Goal: Task Accomplishment & Management: Complete application form

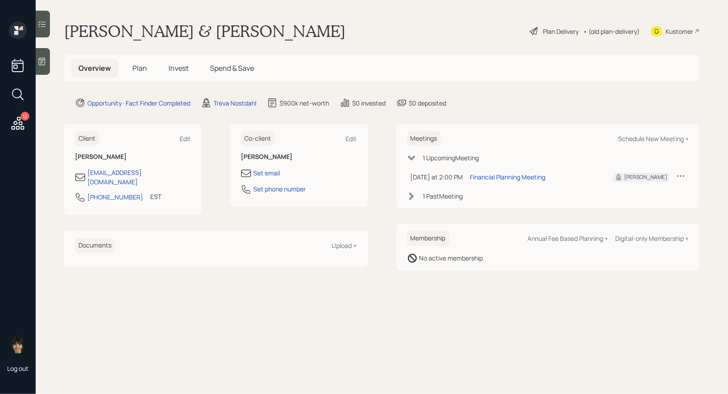
click at [532, 32] on icon at bounding box center [533, 31] width 11 height 11
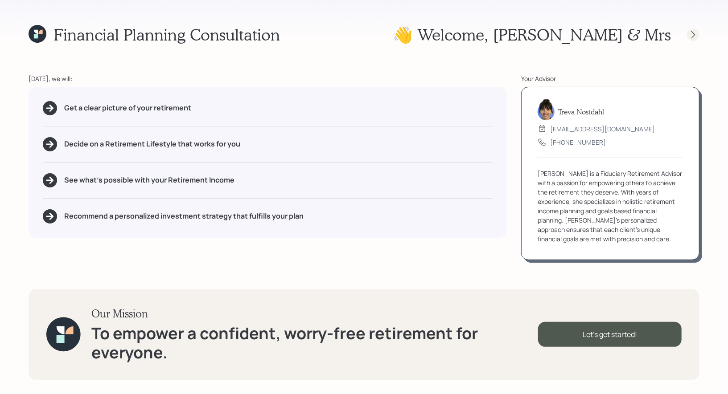
click at [694, 35] on icon at bounding box center [693, 35] width 4 height 8
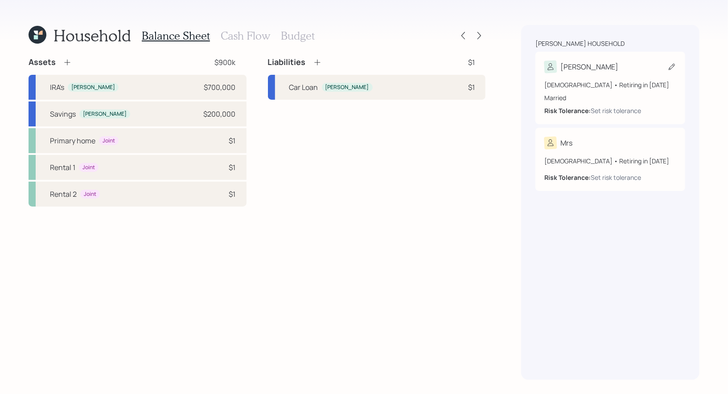
click at [673, 63] on icon at bounding box center [671, 66] width 9 height 9
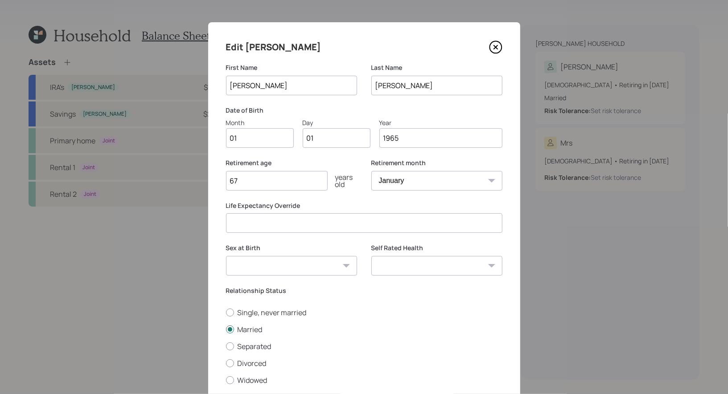
click at [262, 136] on input "01" at bounding box center [260, 138] width 68 height 20
type input "08"
type input "0"
type input "25"
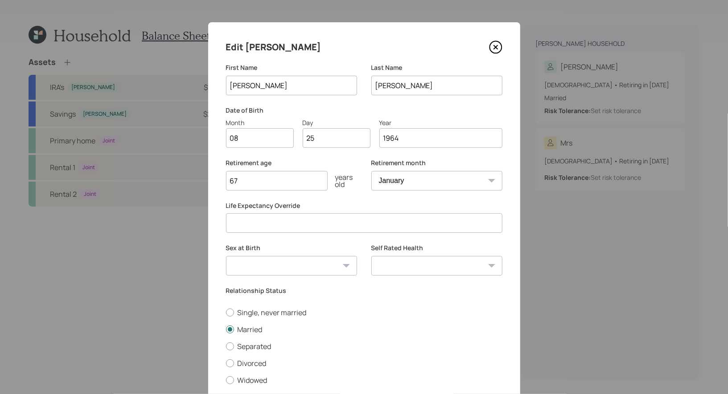
type input "1964"
click at [248, 180] on input "67" at bounding box center [277, 181] width 102 height 20
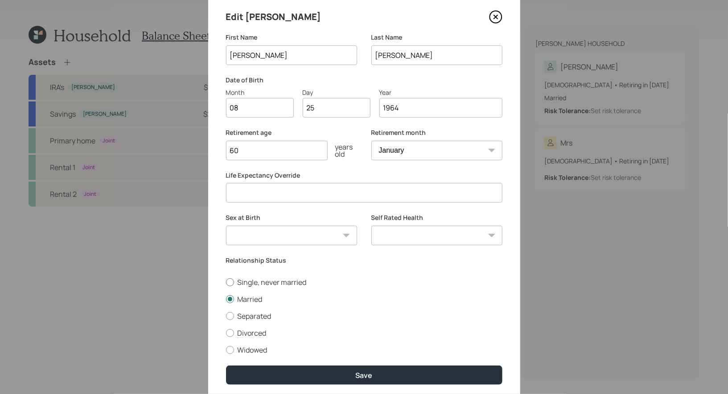
scroll to position [61, 0]
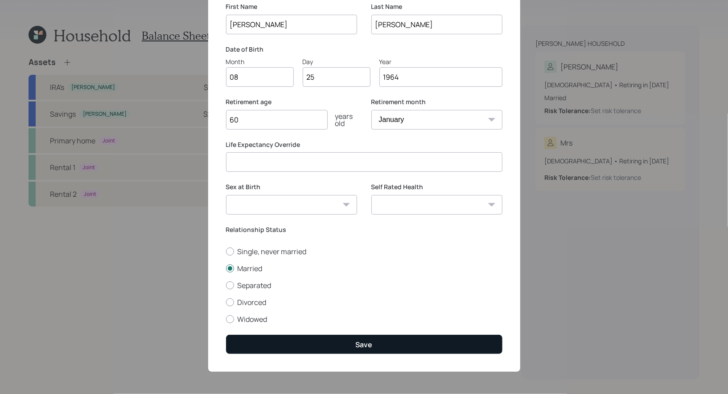
type input "60"
click at [349, 343] on button "Save" at bounding box center [364, 344] width 276 height 19
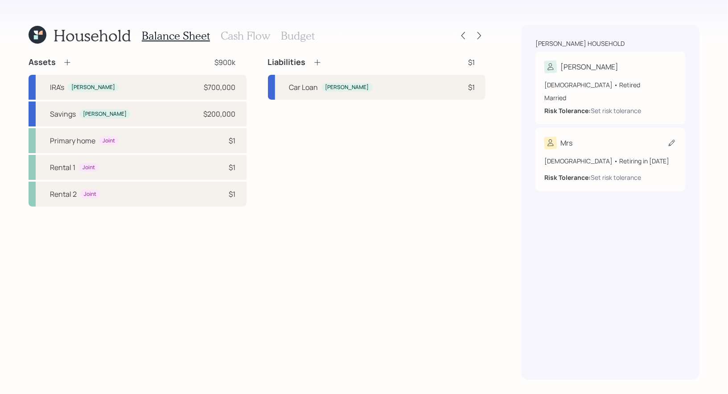
click at [673, 143] on icon at bounding box center [671, 143] width 9 height 9
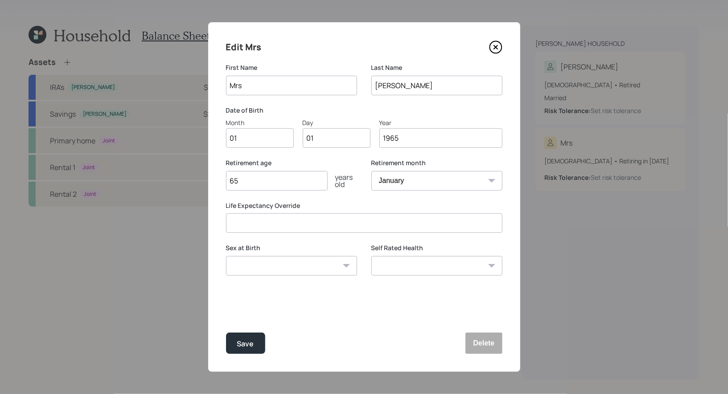
click at [295, 83] on input "Mrs" at bounding box center [291, 86] width 131 height 20
type input "Michelle"
click at [261, 135] on input "01" at bounding box center [260, 138] width 68 height 20
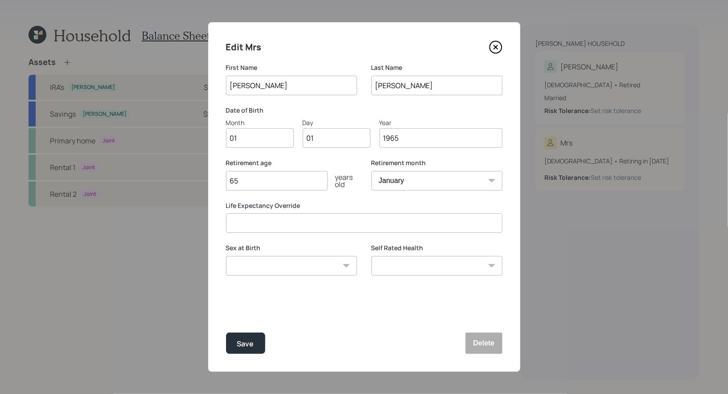
click at [426, 88] on input "Marchesani" at bounding box center [436, 86] width 131 height 20
type input "Davis"
click at [256, 140] on input "01" at bounding box center [260, 138] width 68 height 20
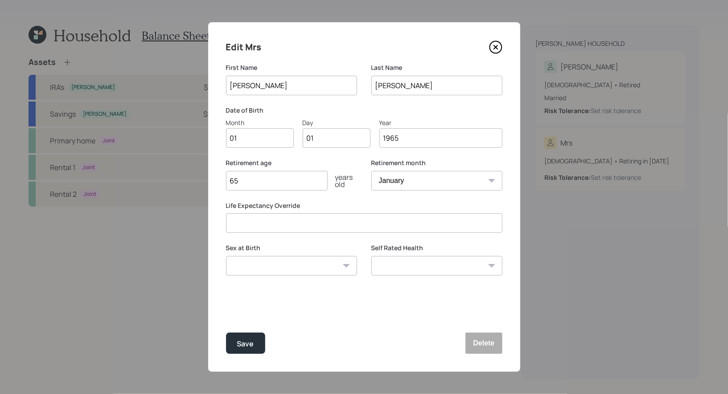
click at [256, 140] on input "01" at bounding box center [260, 138] width 68 height 20
type input "08"
type input "0"
type input "16"
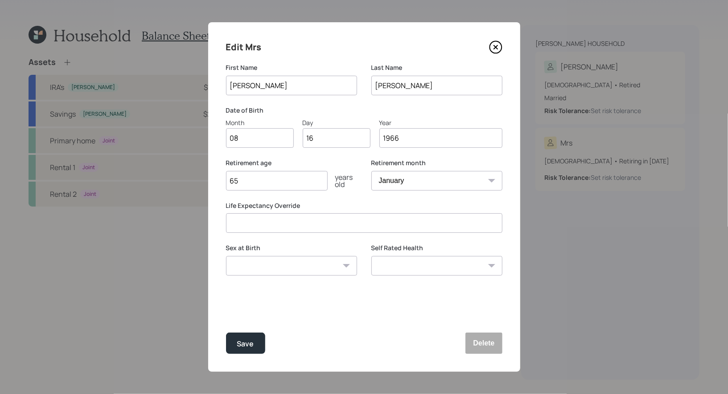
type input "1966"
click at [253, 185] on input "65" at bounding box center [277, 181] width 102 height 20
type input "60"
click at [411, 184] on select "January February March April May June July August September October November De…" at bounding box center [436, 181] width 131 height 20
select select "8"
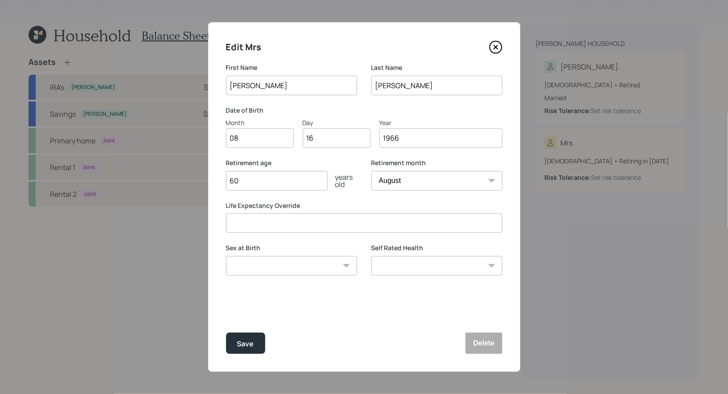
click at [371, 171] on select "January February March April May June July August September October November De…" at bounding box center [436, 181] width 131 height 20
click at [249, 344] on div "Save" at bounding box center [245, 344] width 17 height 12
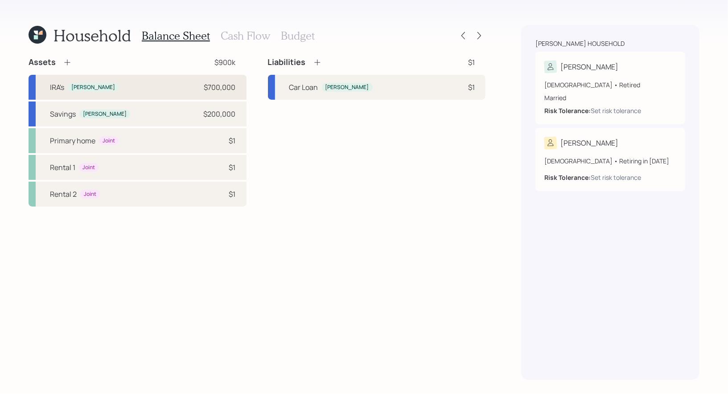
click at [149, 87] on div "IRA's Michael $700,000" at bounding box center [138, 87] width 218 height 25
select select "ira"
select select "balanced"
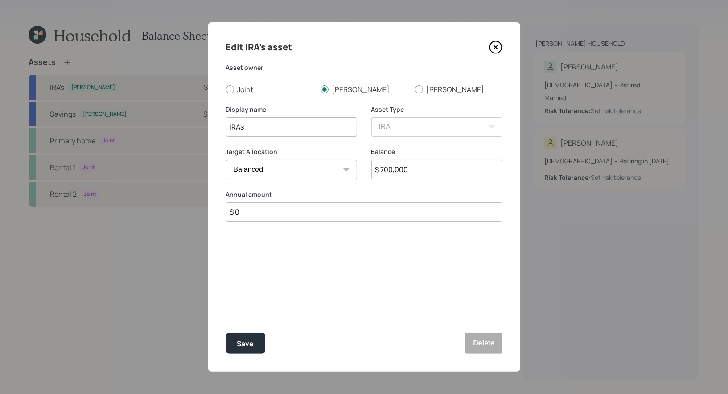
click at [438, 174] on input "$ 700,000" at bounding box center [436, 170] width 131 height 20
type input "$ 715,000"
click at [242, 340] on div "Save" at bounding box center [245, 344] width 17 height 12
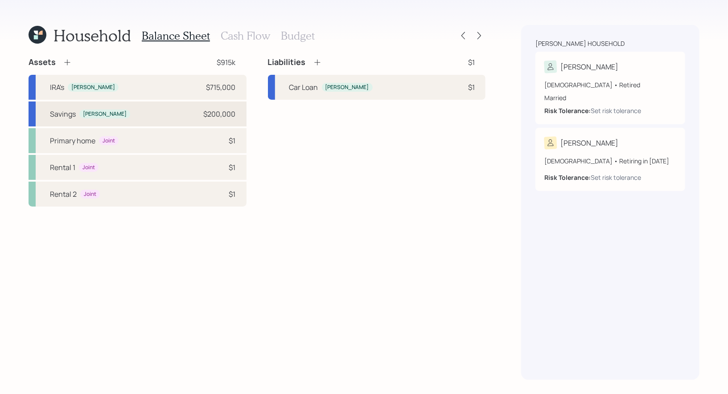
click at [196, 114] on div "Savings Michael $200,000" at bounding box center [138, 114] width 218 height 25
select select "taxable"
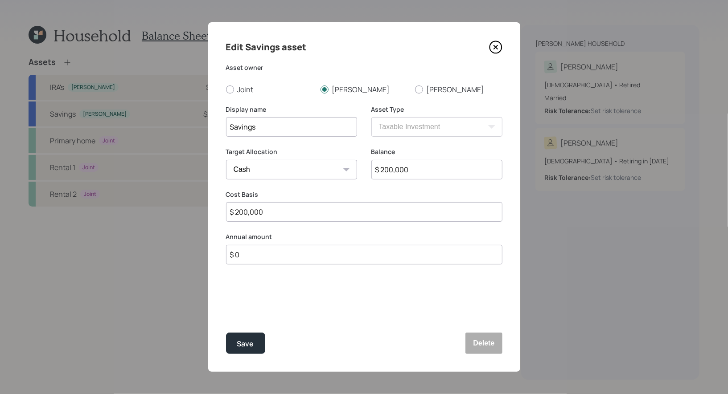
click at [431, 170] on input "$ 200,000" at bounding box center [436, 170] width 131 height 20
type input "$ 2"
type input "$ 26"
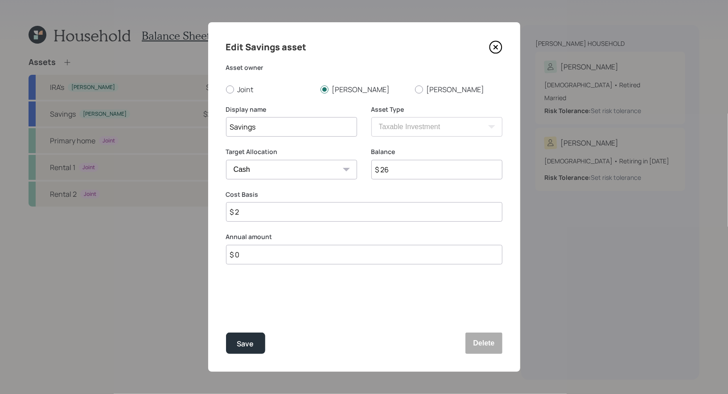
type input "$ 26"
type input "$ 260"
type input "$ 2,600"
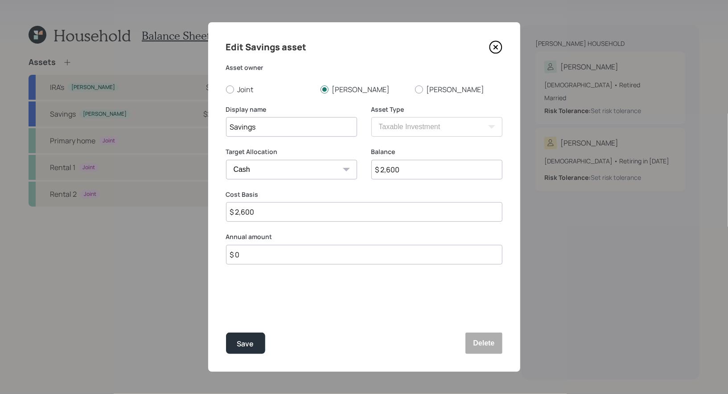
type input "$ 26,000"
type input "$ 260,000"
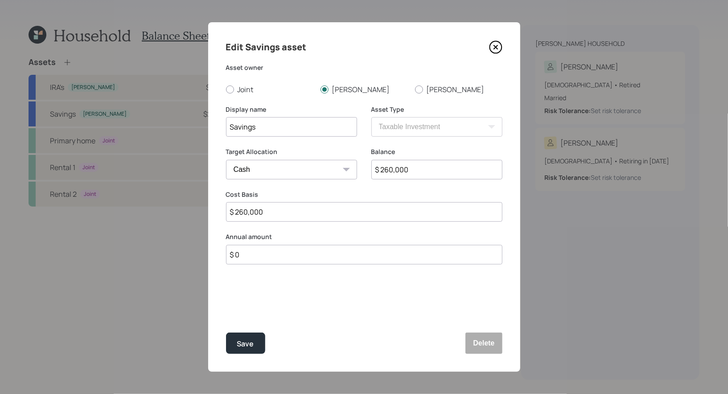
click at [266, 130] on input "Savings" at bounding box center [291, 127] width 131 height 20
type input "Cash"
click at [244, 341] on div "Save" at bounding box center [245, 344] width 17 height 12
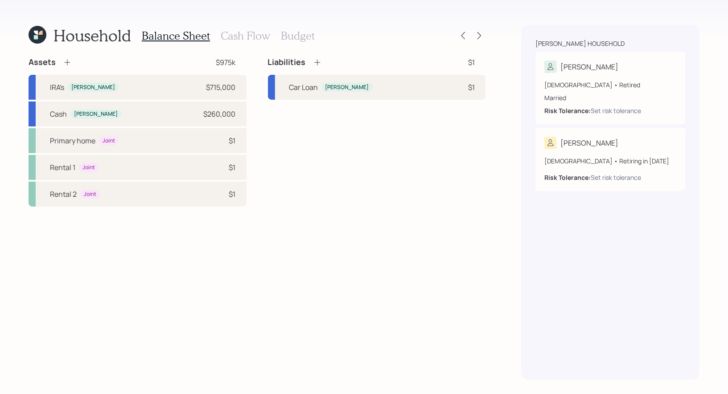
click at [66, 61] on icon at bounding box center [67, 62] width 9 height 9
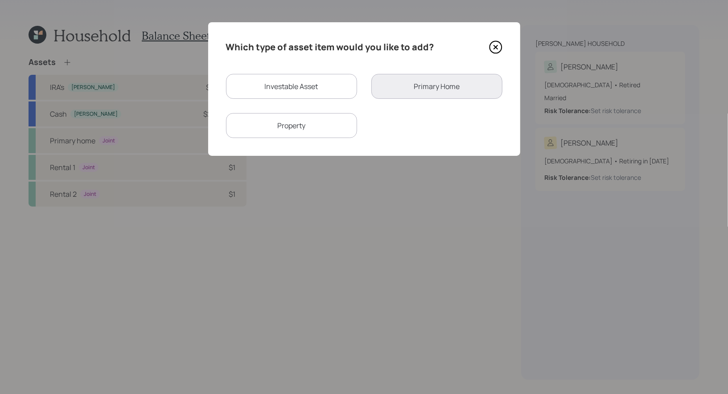
click at [273, 86] on div "Investable Asset" at bounding box center [291, 86] width 131 height 25
select select "taxable"
select select "balanced"
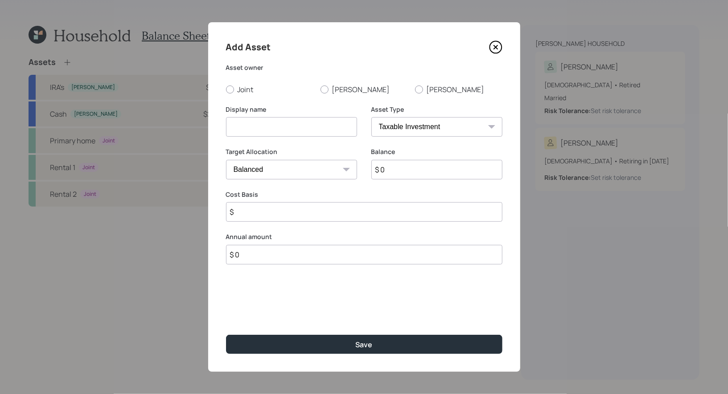
click at [265, 128] on input at bounding box center [291, 127] width 131 height 20
type input "Proceeds Florida Rental"
click at [394, 170] on input "$ 0" at bounding box center [436, 170] width 131 height 20
type input "$ 100,000"
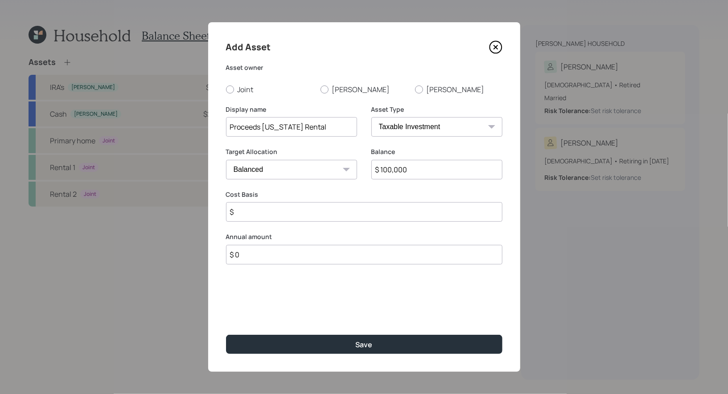
click at [328, 172] on select "Cash Conservative Balanced Aggressive" at bounding box center [291, 170] width 131 height 20
select select "uninvested"
click at [226, 160] on select "Cash Conservative Balanced Aggressive" at bounding box center [291, 170] width 131 height 20
click at [280, 216] on input "$" at bounding box center [364, 212] width 276 height 20
type input "$ 100,000"
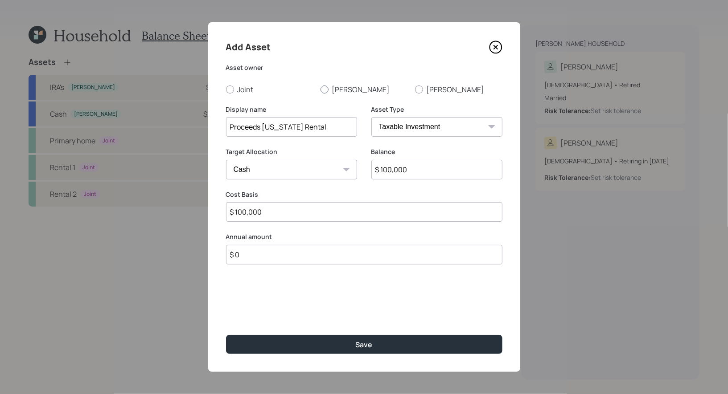
click at [325, 90] on div at bounding box center [324, 90] width 8 height 8
click at [320, 90] on input "Michael" at bounding box center [320, 89] width 0 height 0
radio input "true"
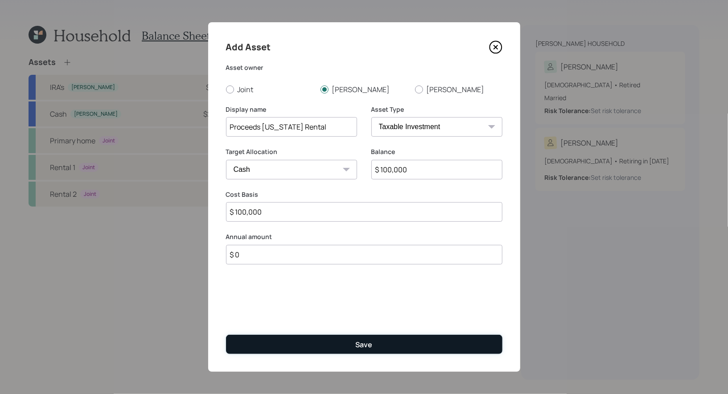
click at [295, 343] on button "Save" at bounding box center [364, 344] width 276 height 19
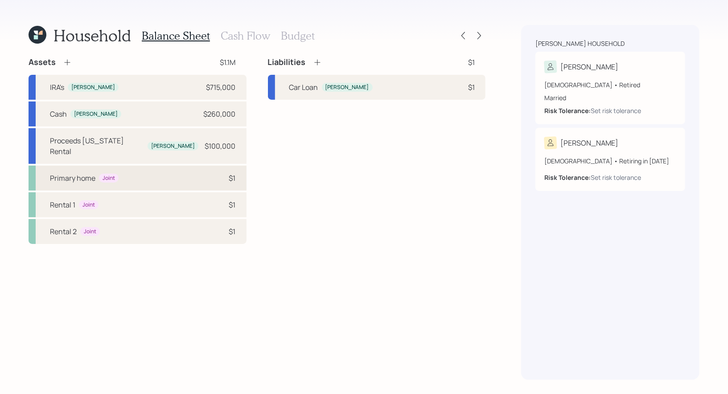
click at [160, 168] on div "Primary home Joint $1" at bounding box center [138, 178] width 218 height 25
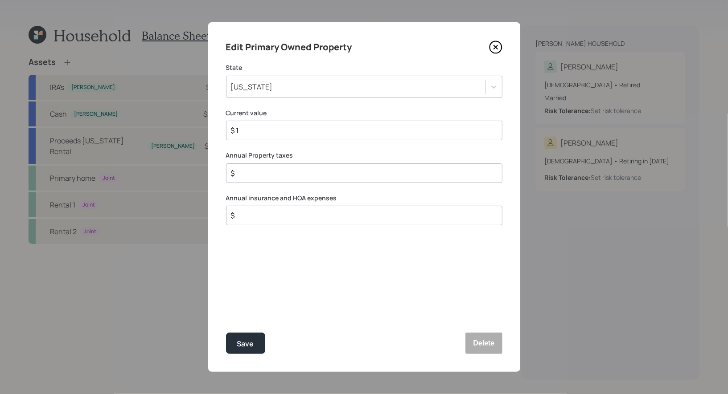
click at [290, 85] on div "Pennsylvania" at bounding box center [355, 86] width 259 height 15
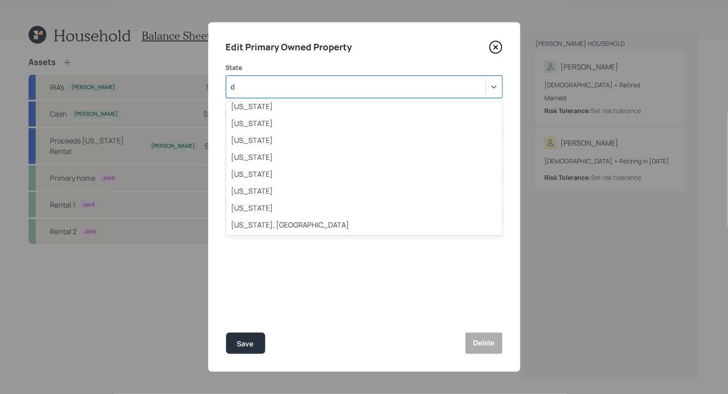
scroll to position [57, 0]
type input "de"
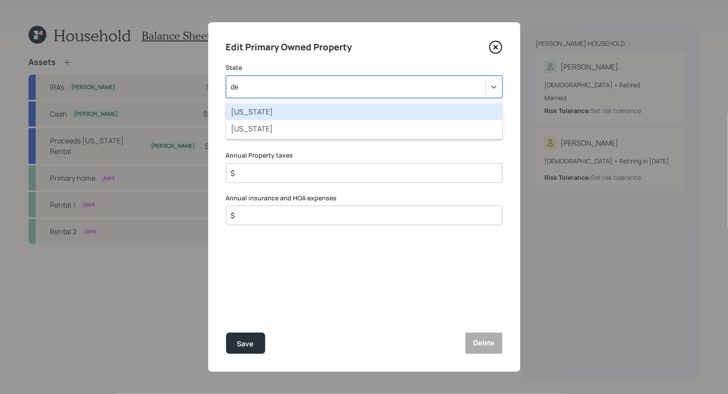
click at [283, 111] on div "Delaware" at bounding box center [364, 111] width 276 height 17
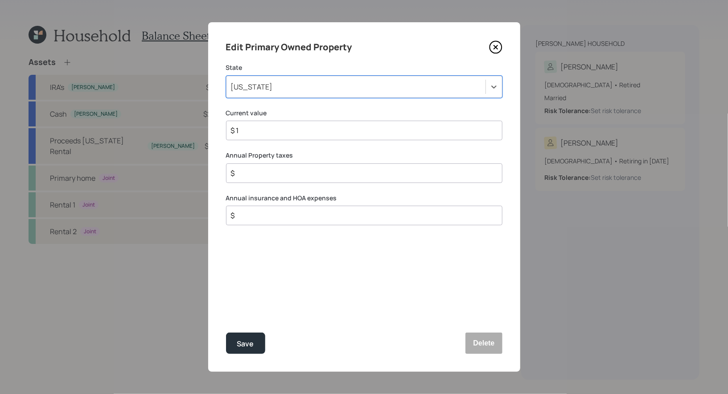
click at [262, 133] on input "$ 1" at bounding box center [360, 130] width 261 height 11
type input "$ 1,300,000"
click at [246, 177] on input "$" at bounding box center [360, 173] width 261 height 11
type input "$ 6,000"
click at [250, 217] on input "$" at bounding box center [360, 215] width 261 height 11
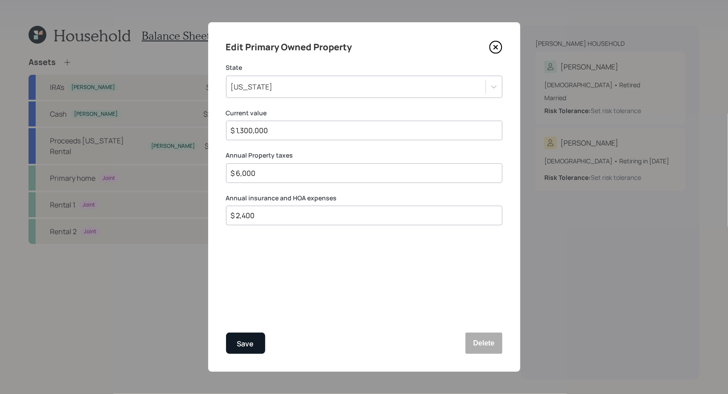
type input "$ 2,400"
click at [249, 343] on div "Save" at bounding box center [245, 344] width 17 height 12
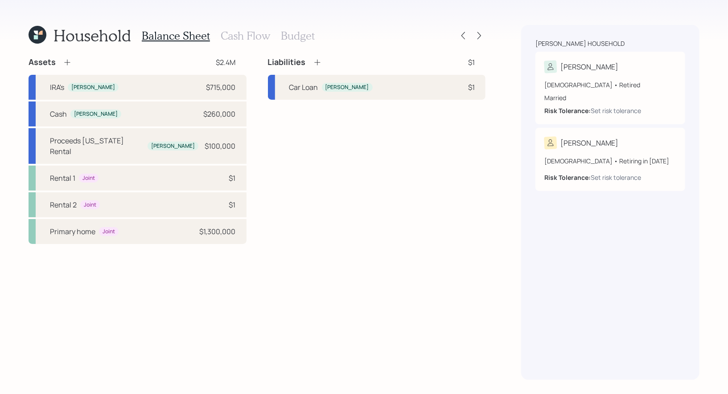
click at [319, 62] on icon at bounding box center [317, 63] width 6 height 6
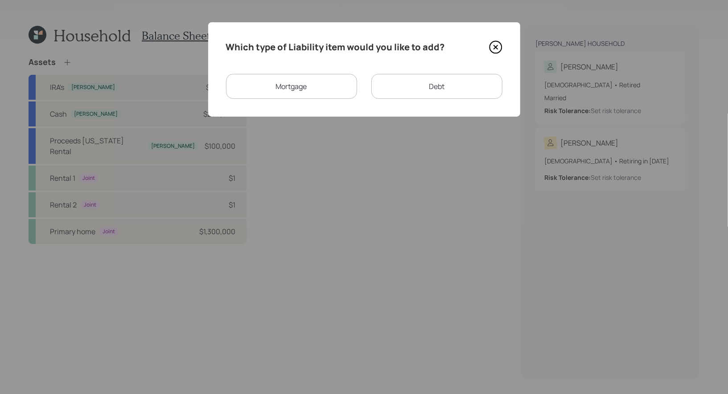
click at [303, 83] on div "Mortgage" at bounding box center [291, 86] width 131 height 25
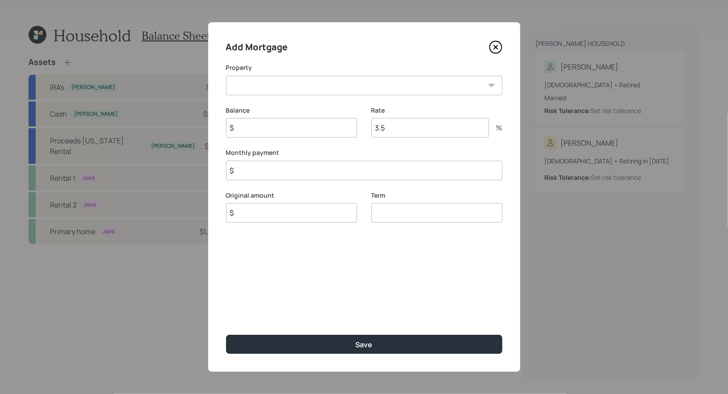
click at [293, 82] on select "Rental 1 Rental 2 DE Primary home" at bounding box center [364, 86] width 276 height 20
select select "37b29ce6-a8d5-4e32-b037-576d04da8132"
click at [226, 76] on select "Rental 1 Rental 2 DE Primary home" at bounding box center [364, 86] width 276 height 20
click at [283, 130] on input "$" at bounding box center [291, 128] width 131 height 20
type input "$ 403,000"
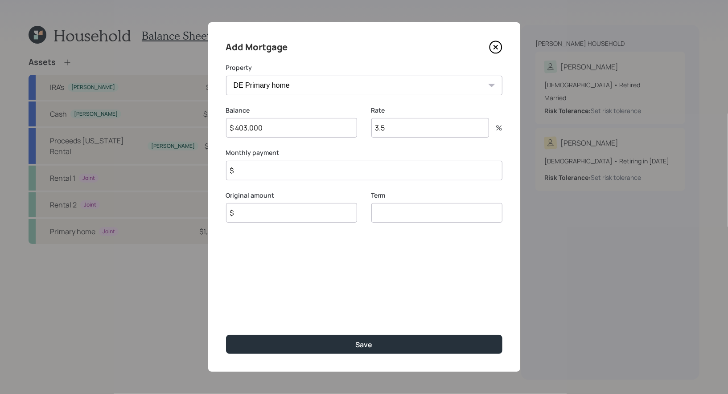
click at [320, 216] on input "$" at bounding box center [291, 213] width 131 height 20
type input "$ 403,000"
click at [399, 127] on input "3.5" at bounding box center [430, 128] width 118 height 20
type input "3"
click at [407, 219] on input "number" at bounding box center [436, 213] width 131 height 20
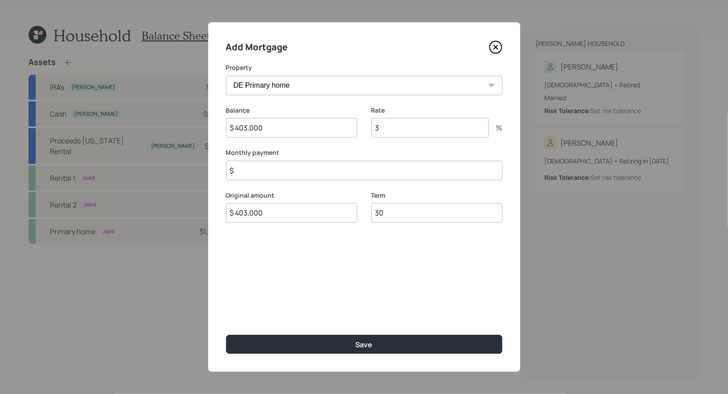
type input "30"
click at [257, 171] on input "$" at bounding box center [364, 171] width 276 height 20
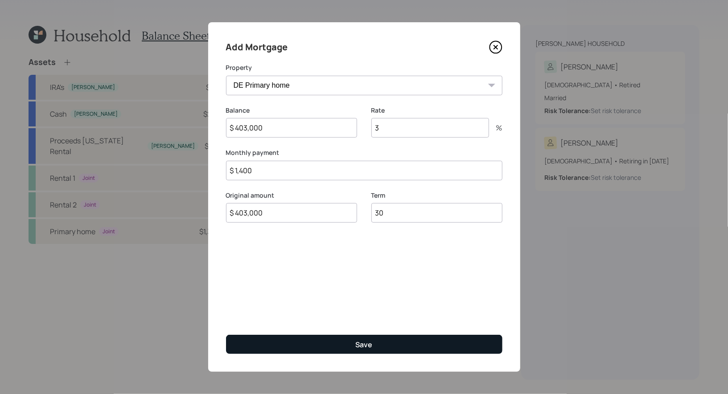
type input "$ 1,400"
click at [272, 340] on button "Save" at bounding box center [364, 344] width 276 height 19
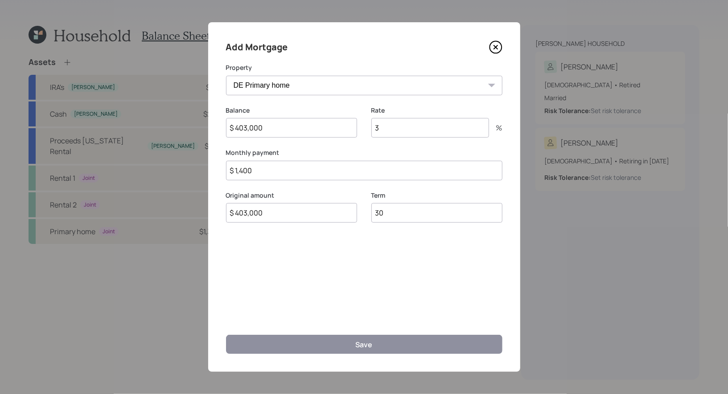
select select "82b65347-9d42-4aca-9f62-922666db3429"
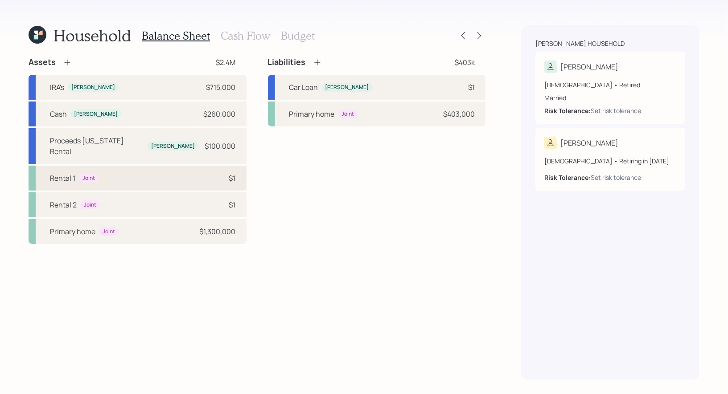
click at [107, 168] on div "Rental 1 Joint $1" at bounding box center [138, 178] width 218 height 25
select select "rental_property"
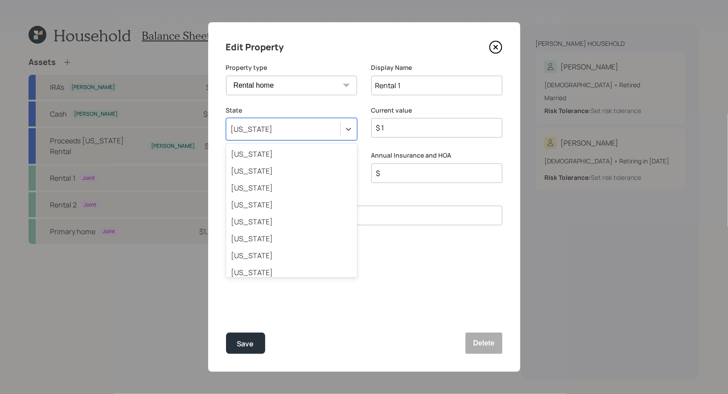
click at [296, 131] on div "Pennsylvania" at bounding box center [283, 129] width 114 height 15
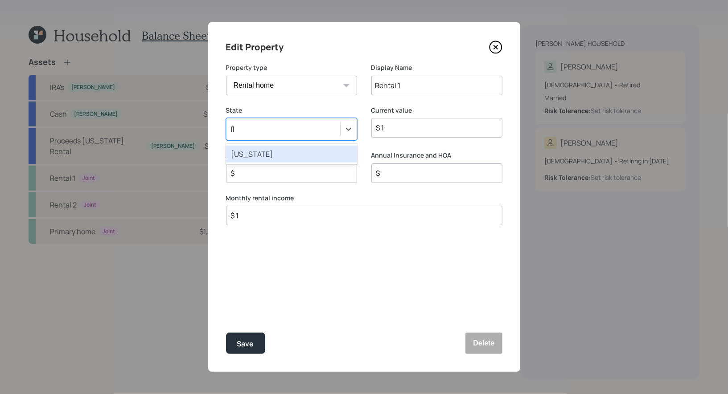
type input "flo"
click at [288, 153] on div "Florida" at bounding box center [291, 154] width 131 height 17
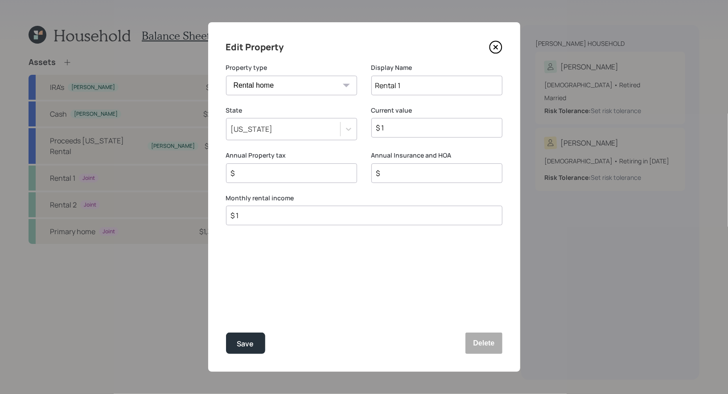
click at [437, 88] on input "Rental 1" at bounding box center [436, 86] width 131 height 20
type input "Rental 1 / Lovers Key"
click at [395, 132] on input "$ 1" at bounding box center [433, 128] width 116 height 11
type input "$ 310,000"
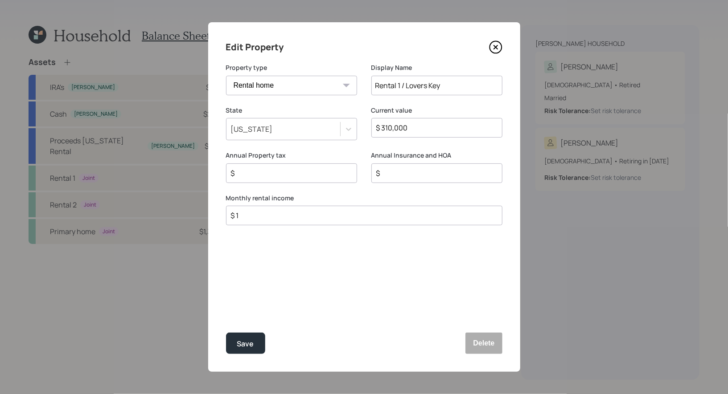
click at [250, 220] on input "$ 1" at bounding box center [360, 215] width 261 height 11
type input "$ 2,000"
click at [262, 172] on input "$" at bounding box center [288, 173] width 116 height 11
type input "$ 2,086"
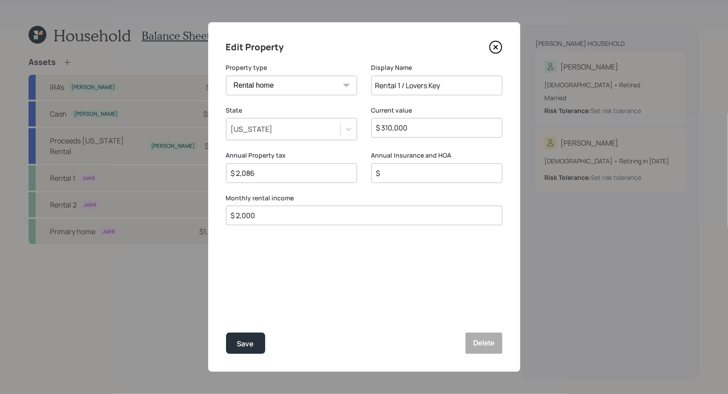
click at [396, 172] on input "$" at bounding box center [433, 173] width 116 height 11
type input "$ 8,400"
click at [244, 360] on div "Edit Property Property type Vacation home Rental home Display Name Rental 1 / L…" at bounding box center [364, 197] width 312 height 350
click at [244, 341] on div "Save" at bounding box center [245, 344] width 17 height 12
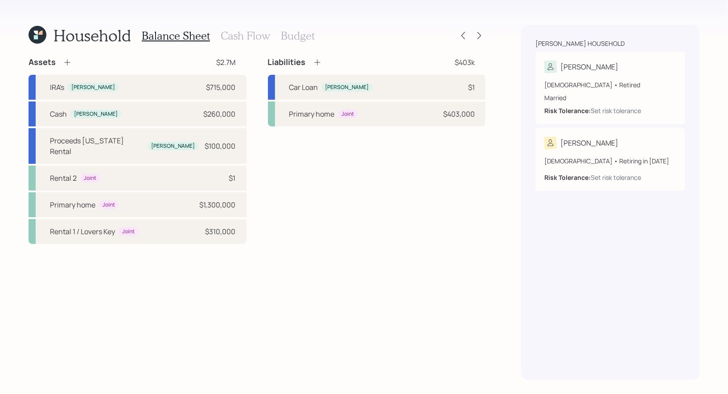
click at [318, 60] on icon at bounding box center [317, 62] width 9 height 9
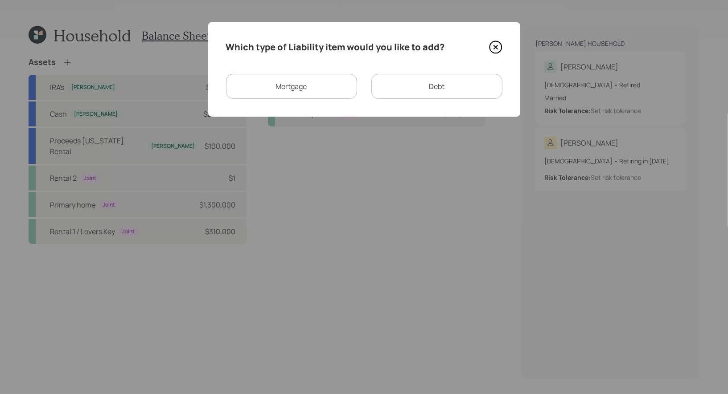
click at [304, 87] on div "Mortgage" at bounding box center [291, 86] width 131 height 25
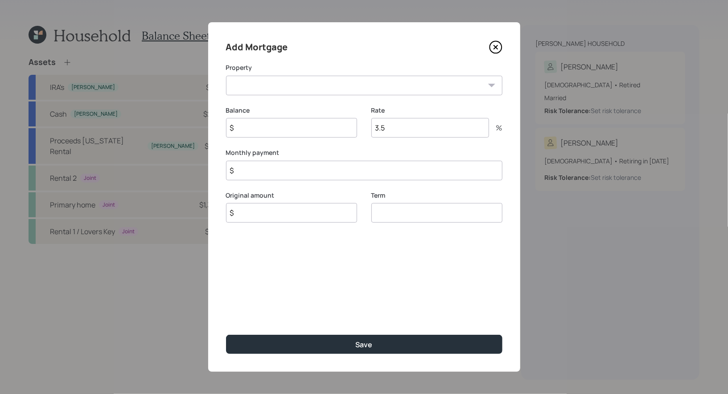
click at [300, 84] on select "Rental 2 Rental 1 / Lovers Key" at bounding box center [364, 86] width 276 height 20
select select "82b65347-9d42-4aca-9f62-922666db3429"
click at [226, 76] on select "Rental 2 Rental 1 / Lovers Key" at bounding box center [364, 86] width 276 height 20
click at [285, 130] on input "$" at bounding box center [291, 128] width 131 height 20
type input "$ 213,000"
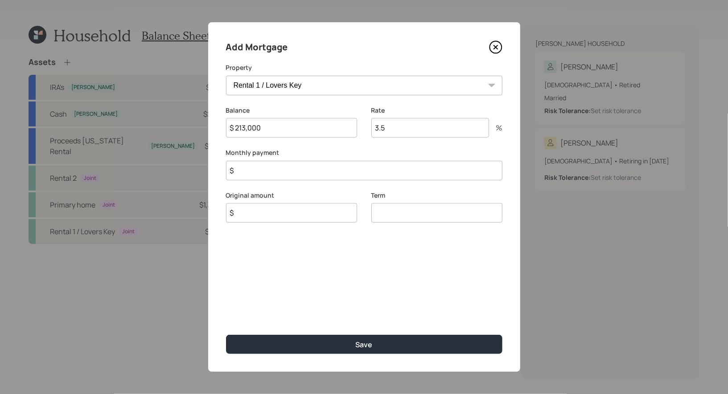
click at [431, 127] on input "3.5" at bounding box center [430, 128] width 118 height 20
type input "3"
click at [290, 213] on input "$" at bounding box center [291, 213] width 131 height 20
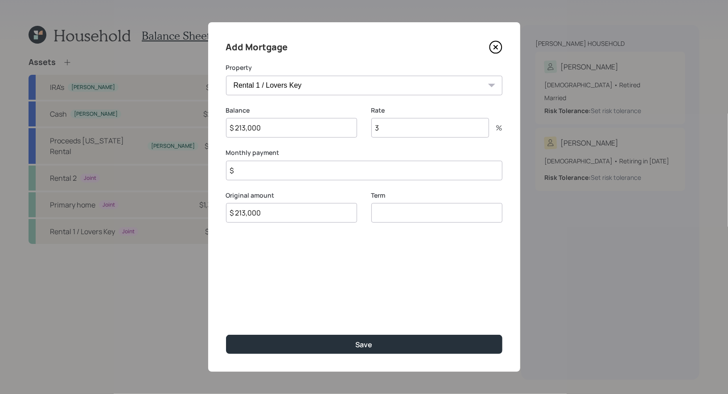
type input "$ 213,000"
click at [392, 213] on input "number" at bounding box center [436, 213] width 131 height 20
type input "30"
click at [266, 166] on input "$" at bounding box center [364, 171] width 276 height 20
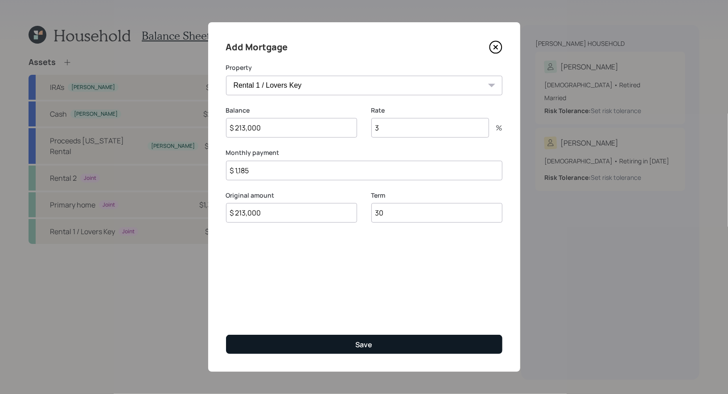
type input "$ 1,185"
click at [314, 347] on button "Save" at bounding box center [364, 344] width 276 height 19
select select "73c8d625-0549-46ea-bcf5-b76b2a786d30"
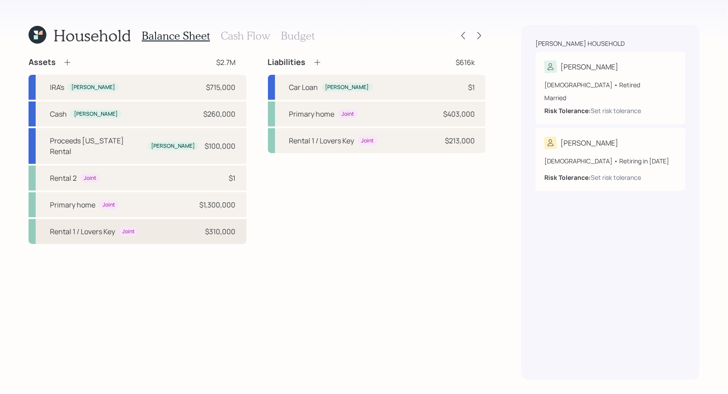
click at [74, 226] on div "Rental 1 / Lovers Key" at bounding box center [82, 231] width 65 height 11
select select "rental_property"
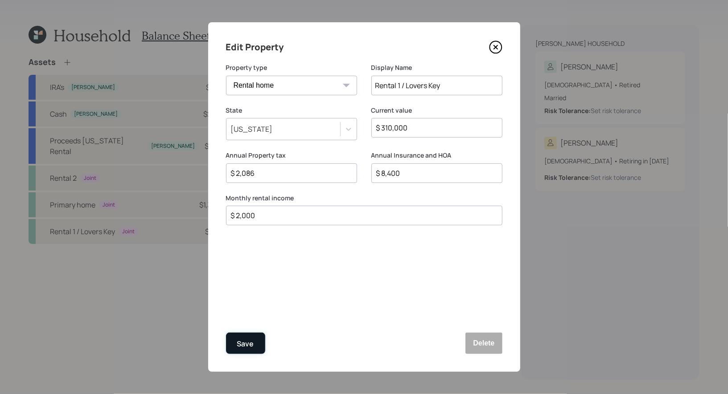
click at [242, 343] on div "Save" at bounding box center [245, 344] width 17 height 12
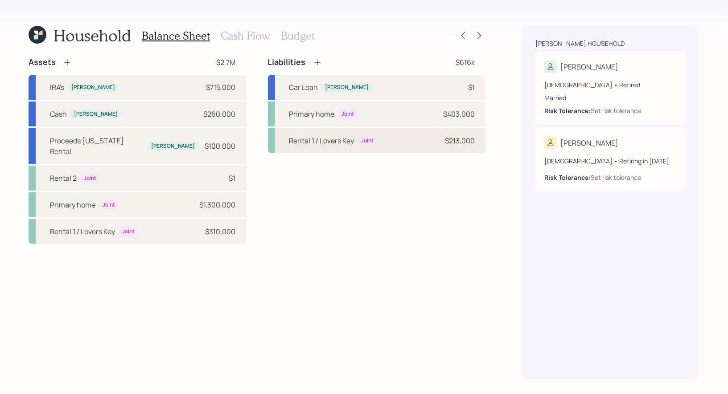
click at [325, 142] on div "Rental 1 / Lovers Key" at bounding box center [321, 140] width 65 height 11
select select "82b65347-9d42-4aca-9f62-922666db3429"
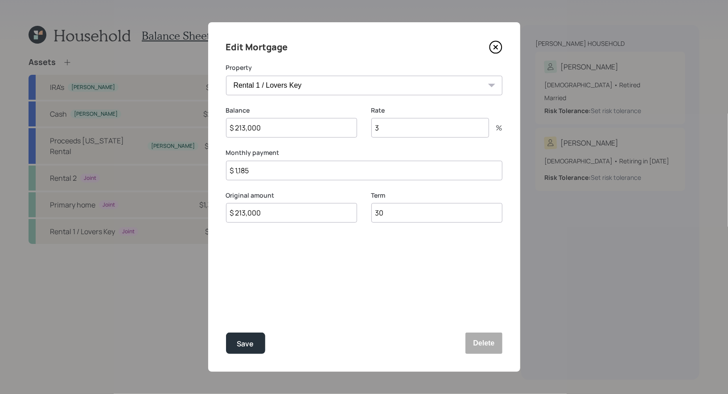
click at [260, 169] on input "$ 1,185" at bounding box center [364, 171] width 276 height 20
type input "$ 1,012"
click at [243, 347] on div "Save" at bounding box center [245, 344] width 17 height 12
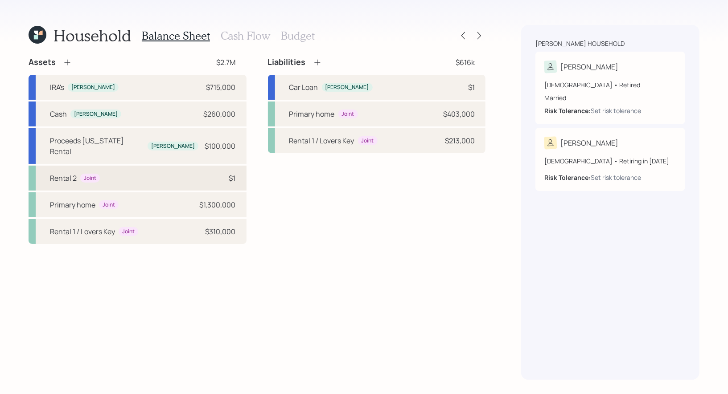
click at [162, 167] on div "Rental 2 Joint $1" at bounding box center [138, 178] width 218 height 25
select select "rental_property"
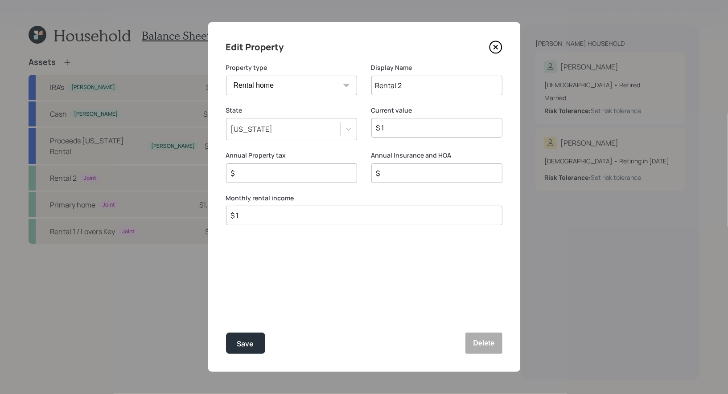
click at [311, 129] on div "Pennsylvania" at bounding box center [283, 129] width 114 height 15
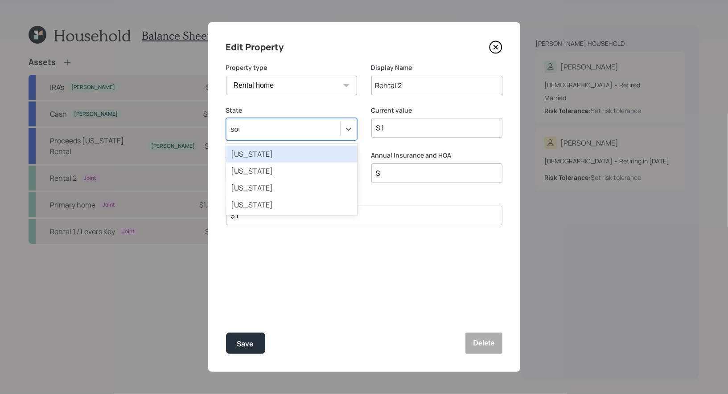
type input "south"
click at [314, 156] on div "South Carolina" at bounding box center [291, 154] width 131 height 17
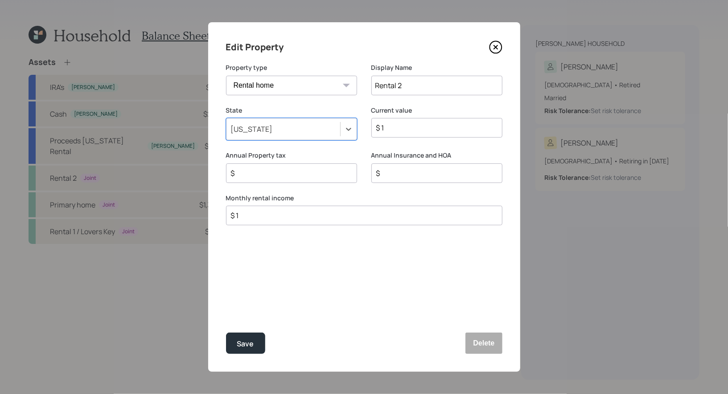
click at [430, 81] on input "Rental 2" at bounding box center [436, 86] width 131 height 20
type input "Rental 2 / Kiawah"
click at [400, 129] on input "$ 1" at bounding box center [433, 128] width 116 height 11
type input "$ 950,000"
click at [254, 218] on input "$ 1" at bounding box center [360, 215] width 261 height 11
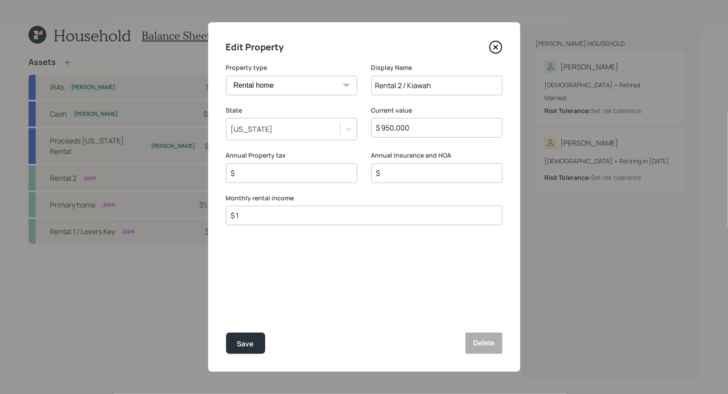
click at [254, 218] on input "$ 1" at bounding box center [360, 215] width 261 height 11
type input "$ 3,333"
click at [274, 288] on div "Edit Property Property type Vacation home Rental home Display Name Rental 2 / K…" at bounding box center [364, 197] width 312 height 350
click at [263, 170] on input "$" at bounding box center [288, 173] width 116 height 11
type input "$ 7,200"
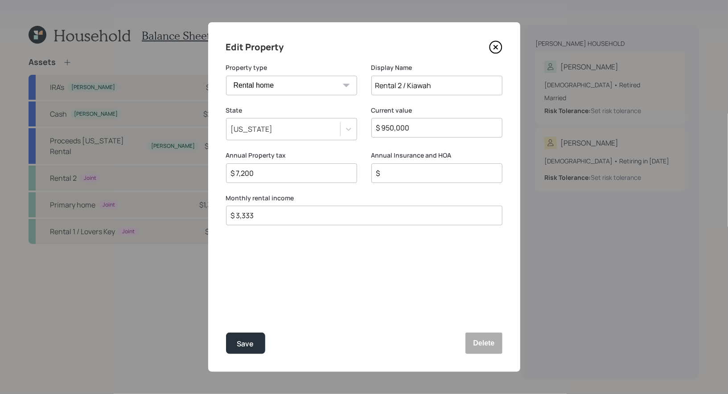
click at [447, 166] on div "$" at bounding box center [436, 174] width 131 height 20
click at [411, 172] on input "$" at bounding box center [433, 173] width 116 height 11
type input "$ 15,000"
click at [242, 344] on div "Save" at bounding box center [245, 344] width 17 height 12
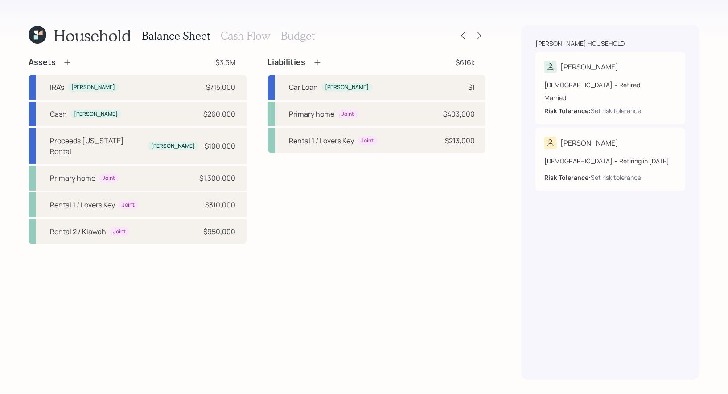
click at [317, 61] on icon at bounding box center [317, 62] width 9 height 9
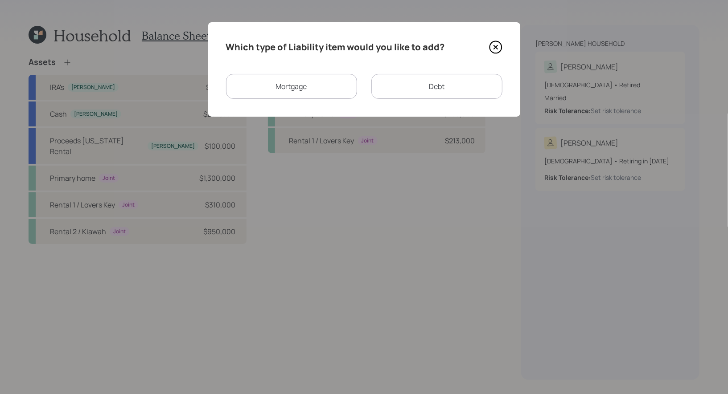
click at [305, 84] on div "Mortgage" at bounding box center [291, 86] width 131 height 25
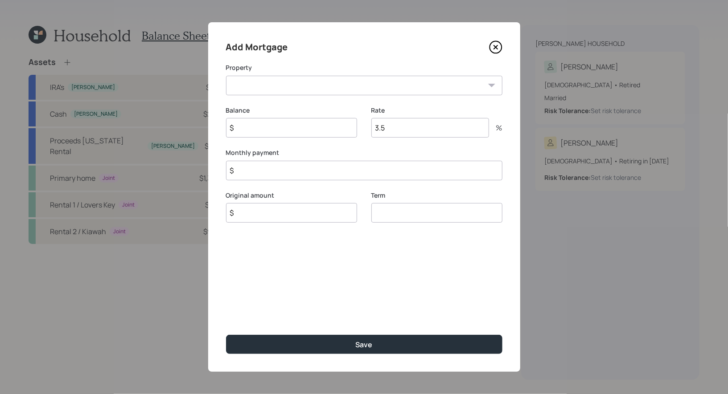
click at [293, 86] on select "Rental 2 / Kiawah" at bounding box center [364, 86] width 276 height 20
select select "73c8d625-0549-46ea-bcf5-b76b2a786d30"
click at [226, 76] on select "Rental 2 / Kiawah" at bounding box center [364, 86] width 276 height 20
click at [275, 129] on input "$" at bounding box center [291, 128] width 131 height 20
click at [404, 131] on input "3.5" at bounding box center [430, 128] width 118 height 20
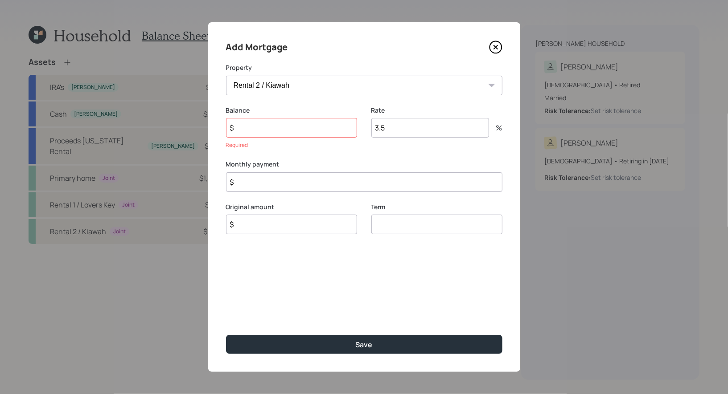
click at [404, 131] on input "3.5" at bounding box center [430, 128] width 118 height 20
type input "3"
click at [266, 186] on input "$" at bounding box center [364, 182] width 276 height 20
type input "$ 2,065"
click at [246, 129] on input "$" at bounding box center [291, 128] width 131 height 20
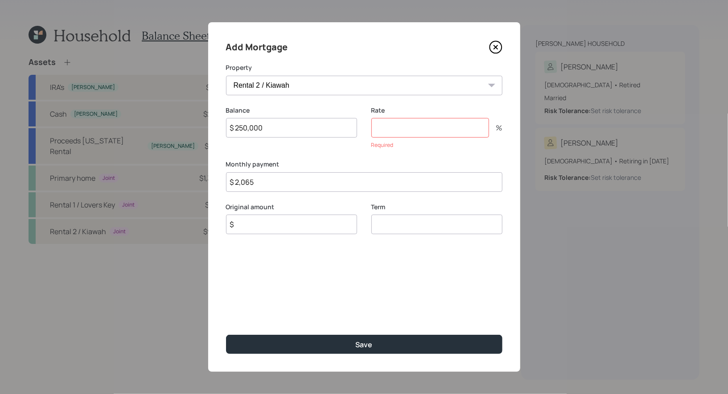
type input "$ 250,000"
click at [392, 128] on input "number" at bounding box center [430, 128] width 118 height 20
type input "6.875"
click at [268, 230] on div "Original amount $" at bounding box center [291, 212] width 131 height 43
click at [271, 175] on input "$ 2,065" at bounding box center [364, 171] width 276 height 20
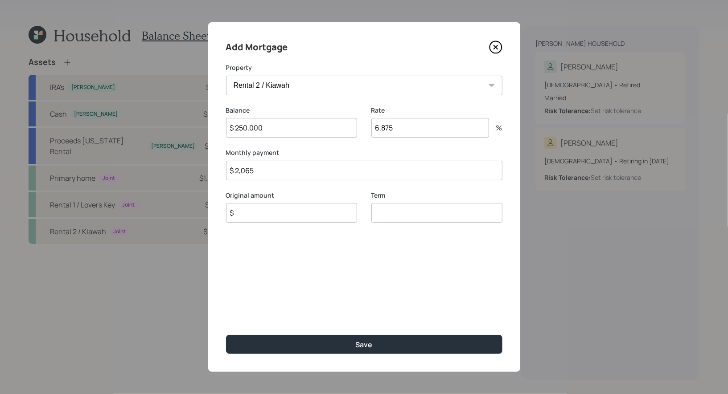
click at [271, 175] on input "$ 2,065" at bounding box center [364, 171] width 276 height 20
type input "$ 1,465"
click at [251, 220] on input "$" at bounding box center [291, 213] width 131 height 20
type input "$ 250,000"
click at [385, 219] on input "number" at bounding box center [436, 213] width 131 height 20
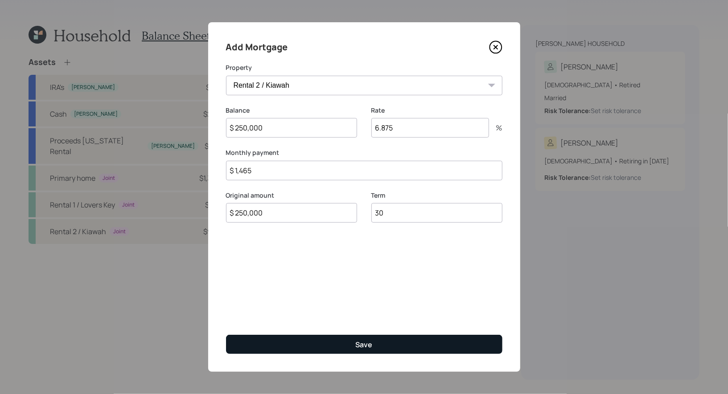
type input "30"
click at [367, 344] on div "Save" at bounding box center [364, 345] width 17 height 10
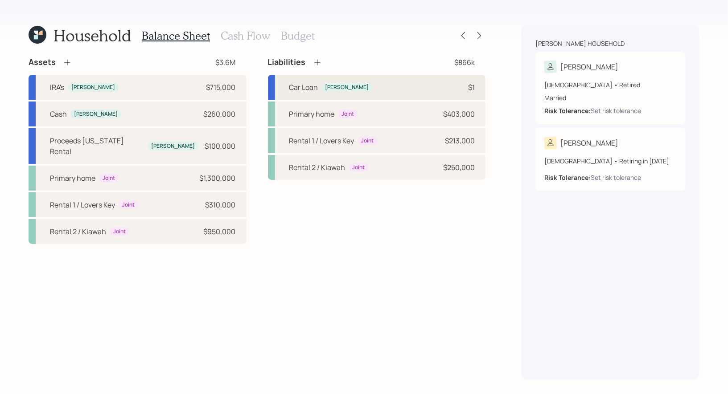
click at [396, 86] on div "Car Loan Michael $1" at bounding box center [377, 87] width 218 height 25
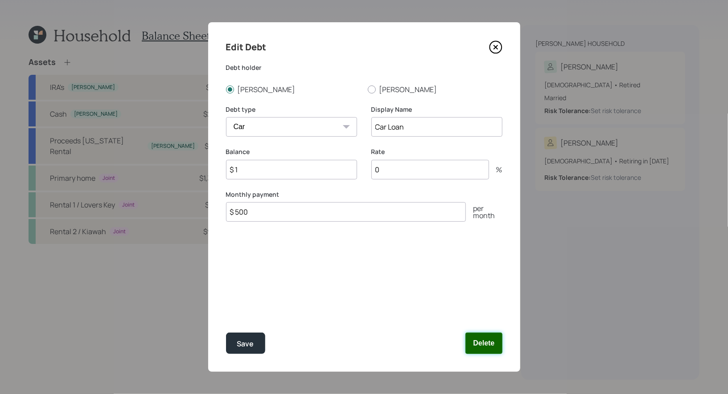
click at [488, 343] on button "Delete" at bounding box center [483, 343] width 37 height 21
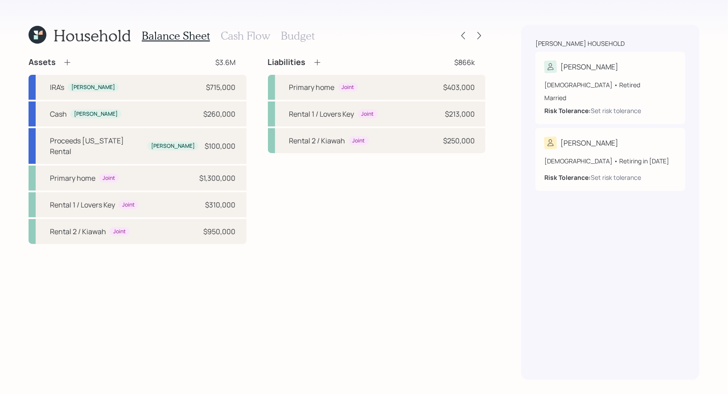
click at [246, 33] on h3 "Cash Flow" at bounding box center [245, 35] width 49 height 13
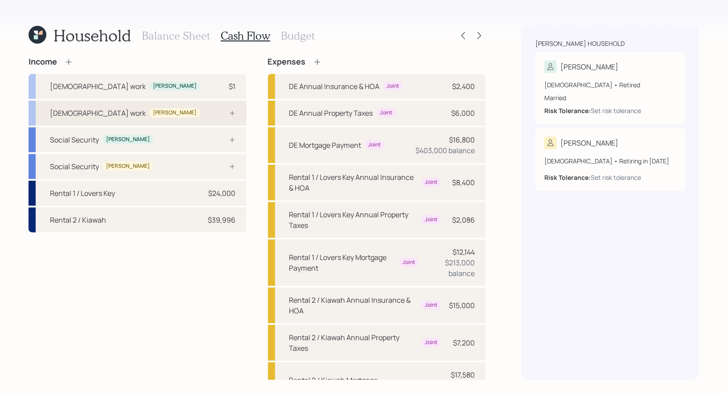
click at [189, 114] on div "Full-time work Michelle" at bounding box center [138, 113] width 218 height 25
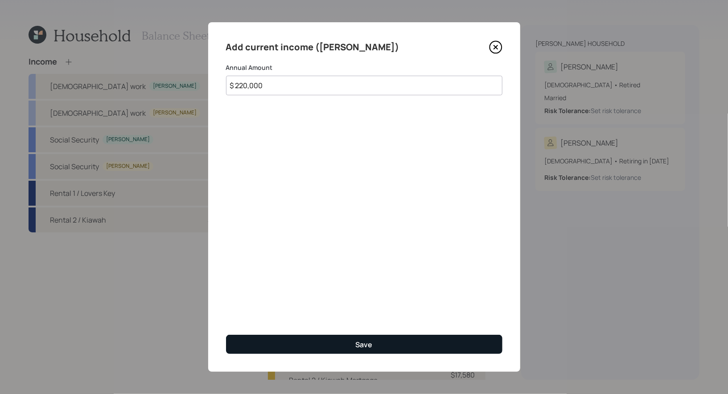
type input "$ 220,000"
click at [314, 348] on button "Save" at bounding box center [364, 344] width 276 height 19
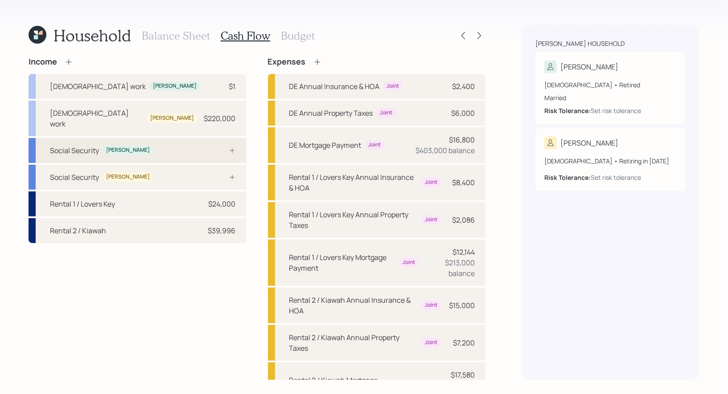
click at [197, 138] on div "Social Security Michael" at bounding box center [138, 150] width 218 height 25
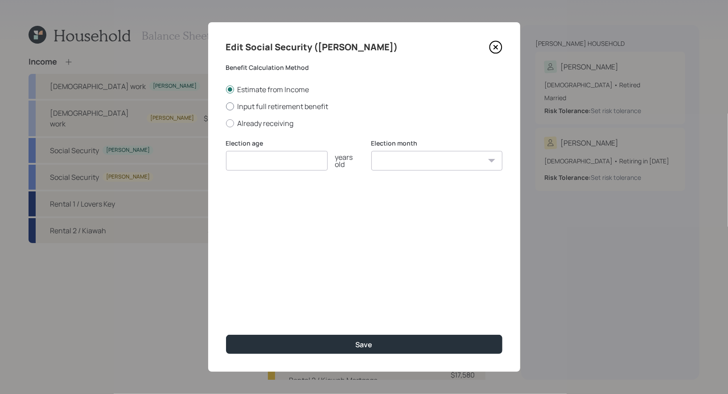
click at [229, 106] on div at bounding box center [230, 106] width 8 height 8
click at [226, 106] on input "Input full retirement benefit" at bounding box center [225, 106] width 0 height 0
radio input "true"
click at [240, 160] on input "number" at bounding box center [277, 161] width 102 height 20
type input "67"
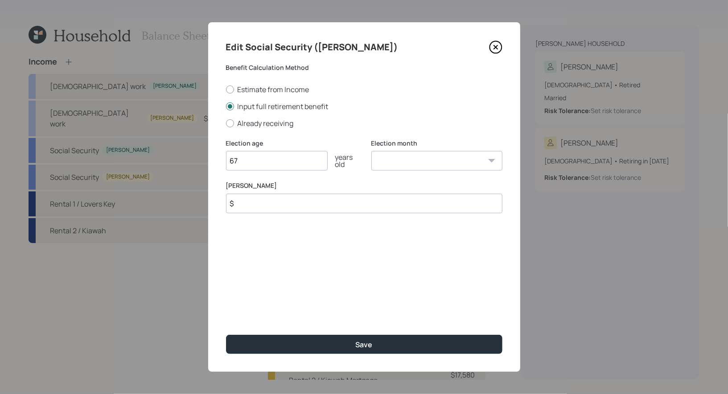
click at [386, 162] on select "January February March April May June July August September October November De…" at bounding box center [436, 161] width 131 height 20
click at [274, 206] on input "$" at bounding box center [364, 204] width 276 height 20
type input "$ 3,300"
click at [248, 163] on input "67" at bounding box center [277, 161] width 102 height 20
type input "62"
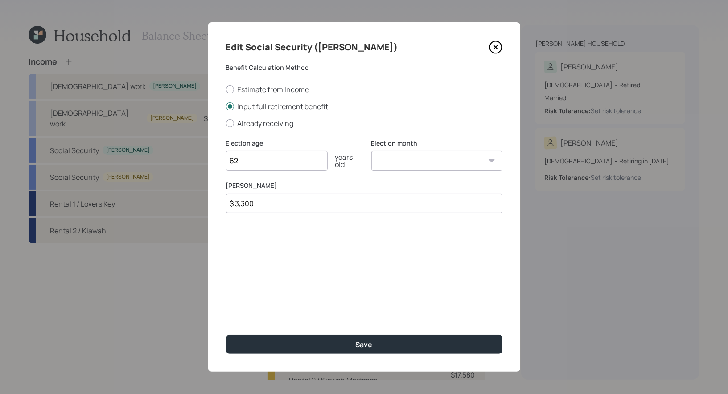
click at [405, 161] on select "January February March April May June July August September October November De…" at bounding box center [436, 161] width 131 height 20
select select "8"
click at [371, 151] on select "January February March April May June July August September October November De…" at bounding box center [436, 161] width 131 height 20
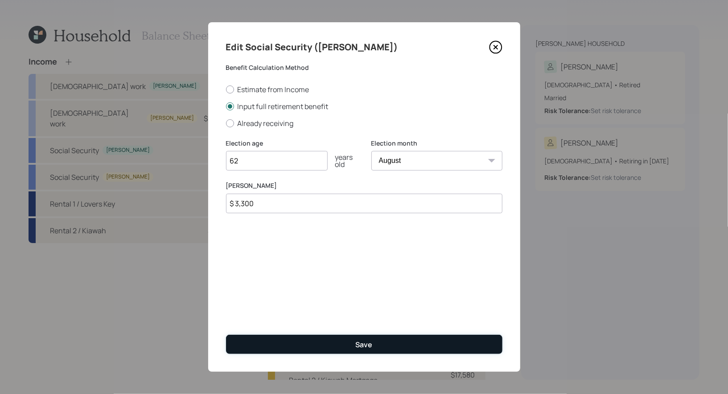
click at [315, 345] on button "Save" at bounding box center [364, 344] width 276 height 19
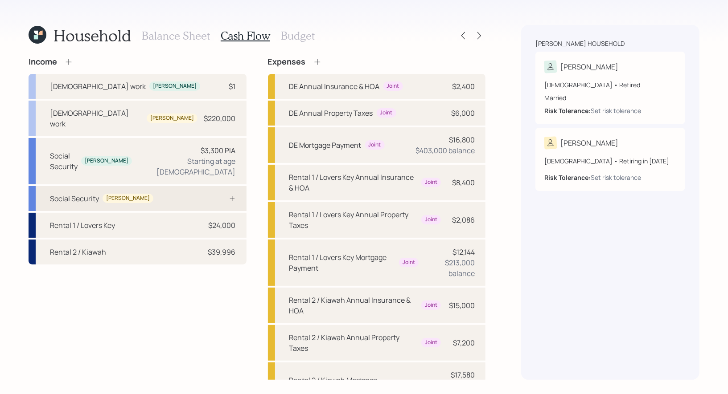
click at [147, 186] on div "Social Security Michelle" at bounding box center [138, 198] width 218 height 25
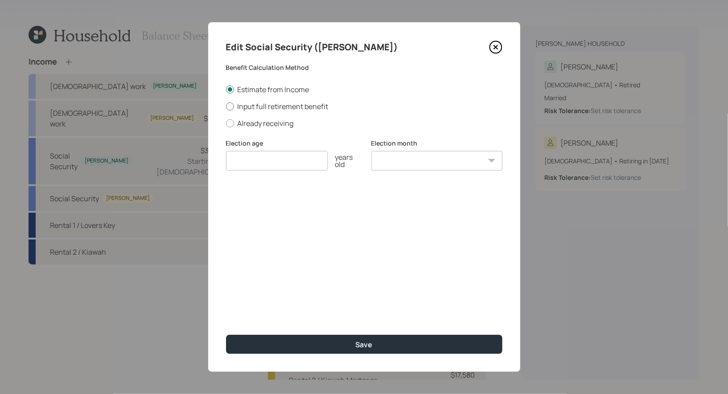
click at [229, 107] on div at bounding box center [230, 106] width 8 height 8
click at [226, 106] on input "Input full retirement benefit" at bounding box center [225, 106] width 0 height 0
radio input "true"
click at [241, 160] on input "number" at bounding box center [277, 161] width 102 height 20
type input "62"
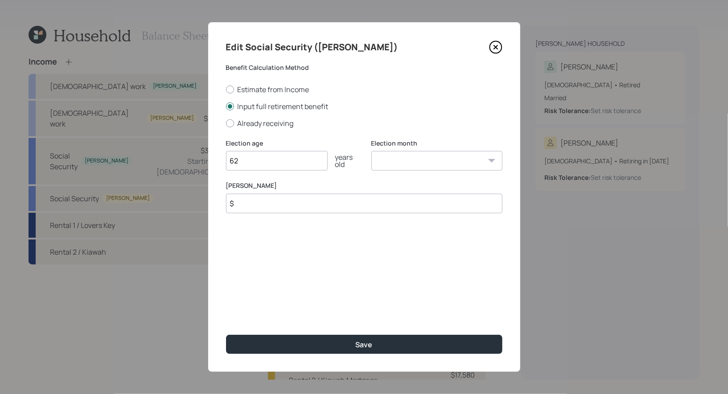
click at [262, 206] on input "$" at bounding box center [364, 204] width 276 height 20
type input "$ 3,472"
click at [421, 163] on select "January February March April May June July August September October November De…" at bounding box center [436, 161] width 131 height 20
select select "8"
click at [371, 151] on select "January February March April May June July August September October November De…" at bounding box center [436, 161] width 131 height 20
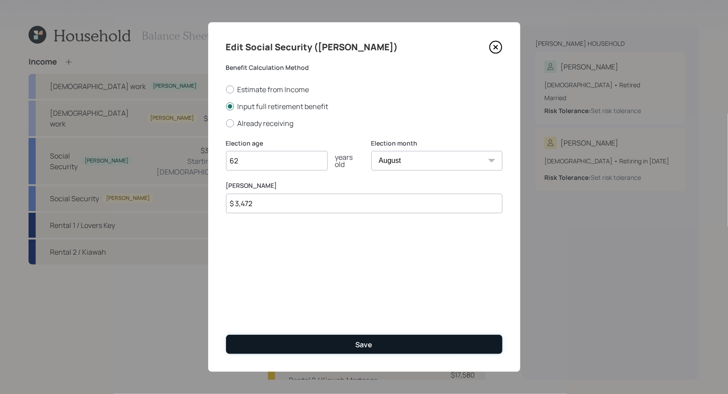
click at [330, 344] on button "Save" at bounding box center [364, 344] width 276 height 19
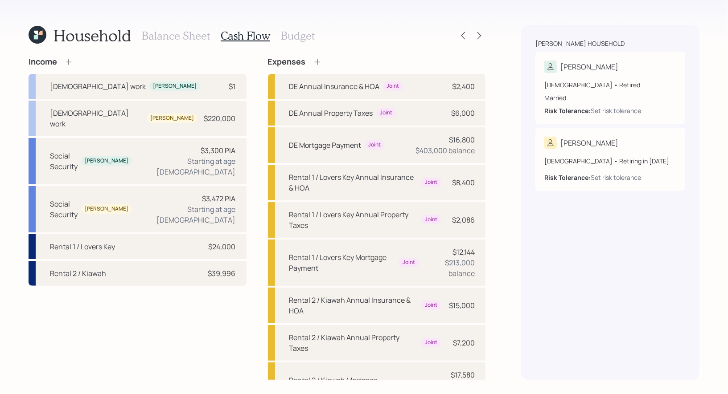
click at [159, 35] on h3 "Balance Sheet" at bounding box center [176, 35] width 68 height 13
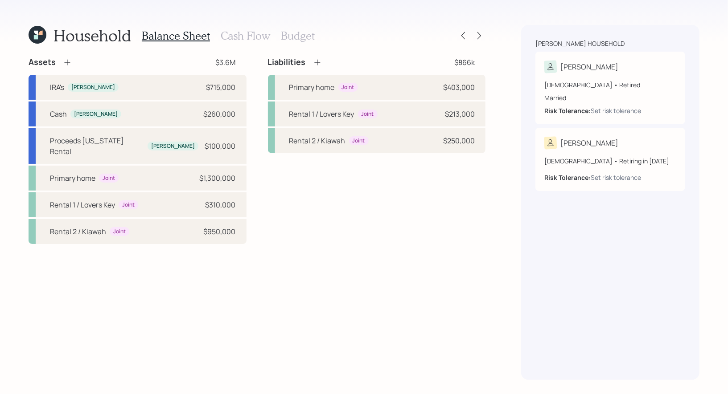
click at [67, 59] on icon at bounding box center [67, 62] width 9 height 9
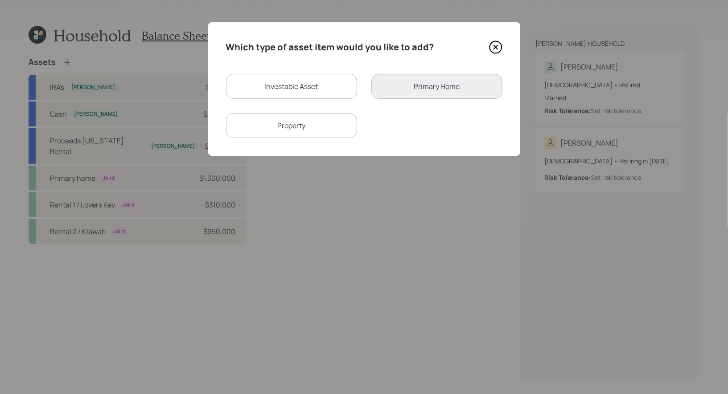
click at [268, 92] on div "Investable Asset" at bounding box center [291, 86] width 131 height 25
select select "taxable"
select select "balanced"
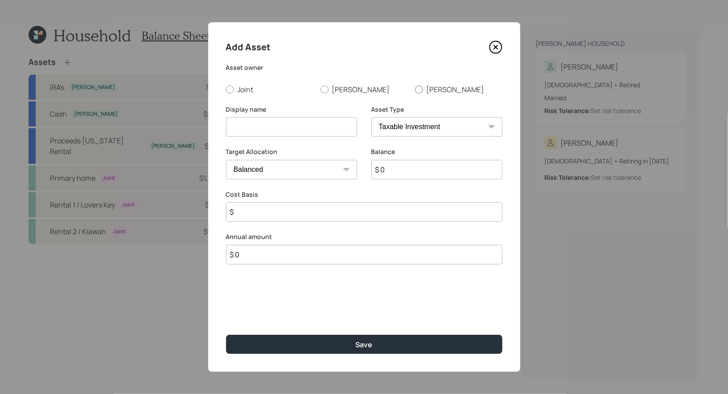
click at [419, 88] on div at bounding box center [419, 90] width 8 height 8
click at [415, 89] on input "Michelle" at bounding box center [414, 89] width 0 height 0
radio input "true"
click at [315, 131] on input at bounding box center [291, 127] width 131 height 20
type input "401k"
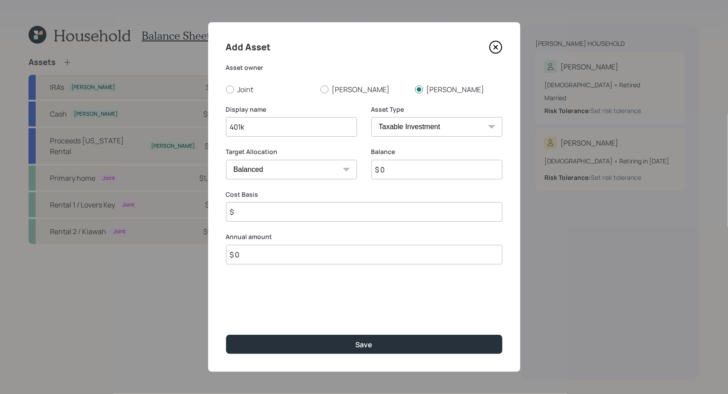
click at [482, 127] on select "SEP IRA IRA Roth IRA 401(k) Roth 401(k) 403(b) Roth 403(b) 457(b) Roth 457(b) H…" at bounding box center [436, 127] width 131 height 20
select select "company_sponsored"
click at [371, 117] on select "SEP IRA IRA Roth IRA 401(k) Roth 401(k) 403(b) Roth 403(b) 457(b) Roth 457(b) H…" at bounding box center [436, 127] width 131 height 20
click at [394, 175] on input "$ 0" at bounding box center [436, 170] width 131 height 20
type input "$ 1"
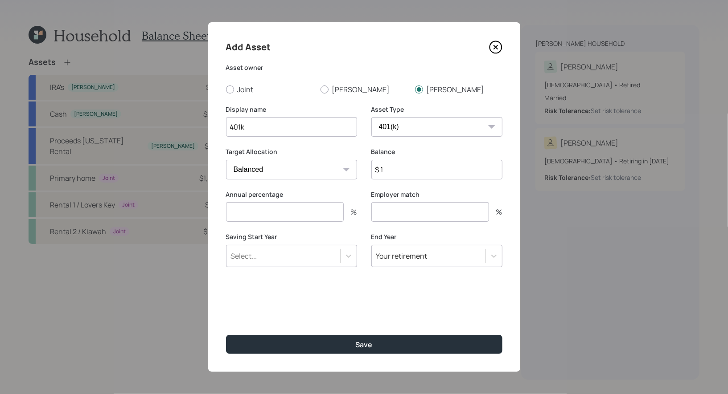
click at [291, 211] on input "number" at bounding box center [285, 212] width 118 height 20
click at [0, 0] on form "Asset owner Joint Michael Michelle Display name 401k Asset Type SEP IRA IRA Rot…" at bounding box center [0, 0] width 0 height 0
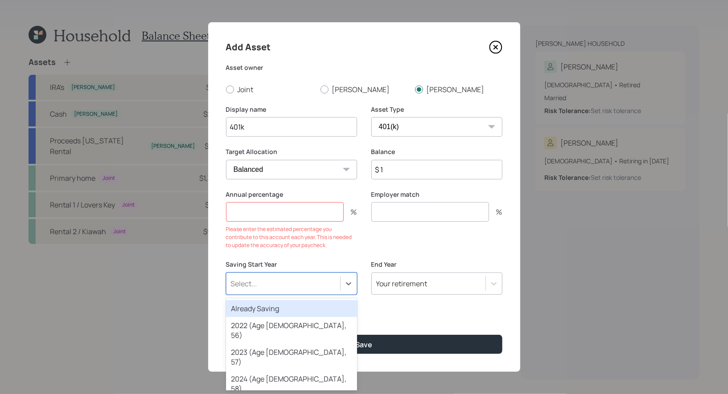
click at [262, 309] on div "Already Saving" at bounding box center [291, 308] width 131 height 17
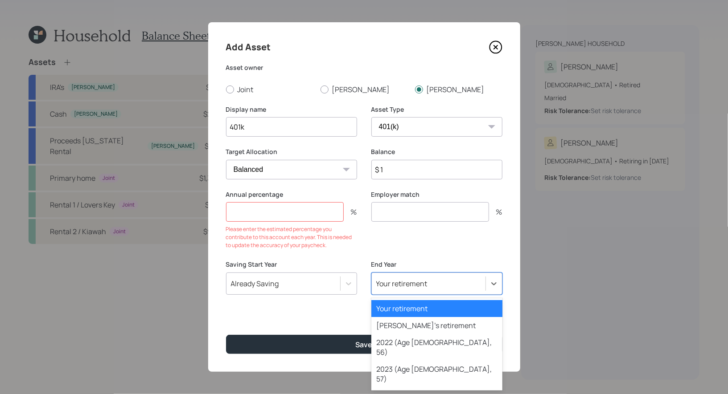
click at [436, 288] on div "Your retirement" at bounding box center [429, 283] width 114 height 15
click at [431, 323] on div "Spouse's retirement" at bounding box center [436, 325] width 131 height 17
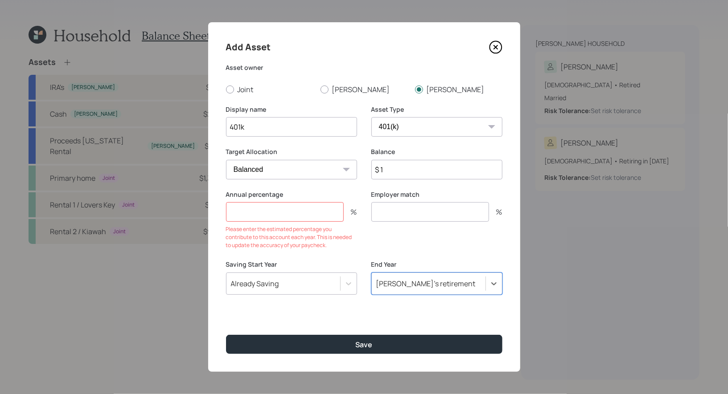
click at [275, 216] on input "number" at bounding box center [285, 212] width 118 height 20
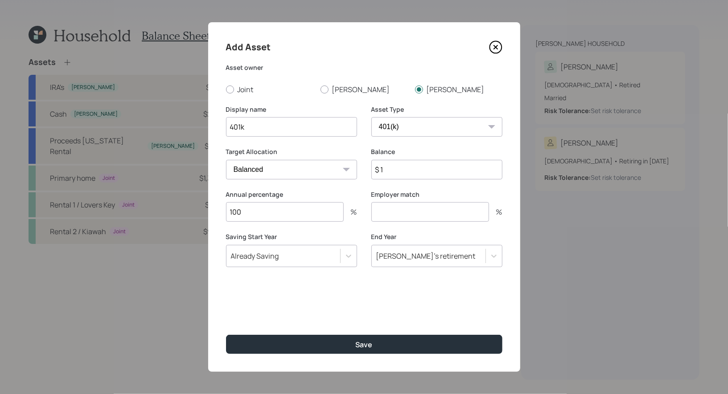
type input "100"
click at [403, 211] on input "number" at bounding box center [430, 212] width 118 height 20
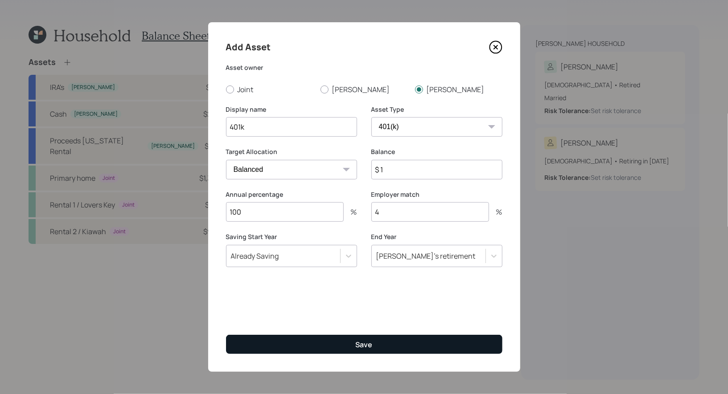
type input "4"
click at [351, 345] on button "Save" at bounding box center [364, 344] width 276 height 19
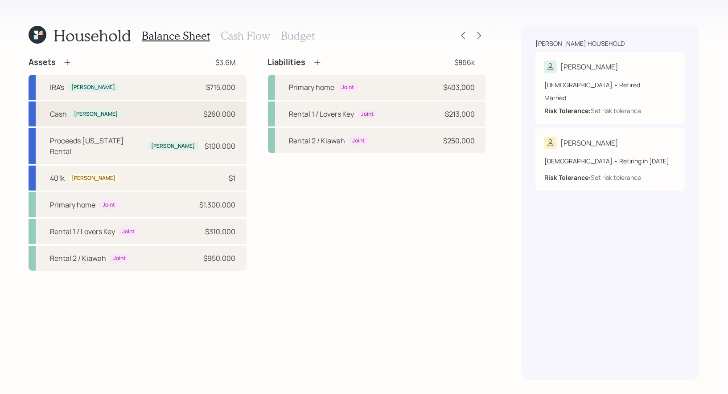
click at [160, 116] on div "Cash Michael $260,000" at bounding box center [138, 114] width 218 height 25
select select "taxable"
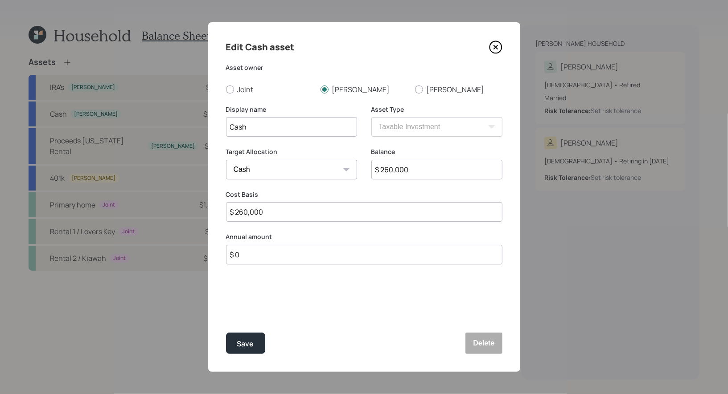
click at [255, 253] on input "$ 0" at bounding box center [364, 255] width 276 height 20
type input "$ 52,000"
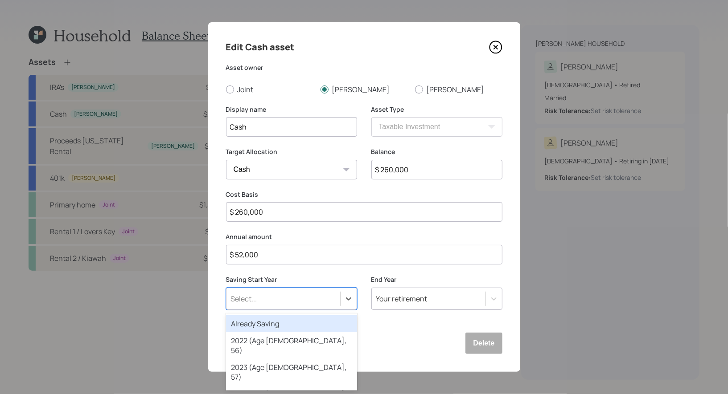
click at [259, 302] on div "Select..." at bounding box center [283, 298] width 114 height 15
click at [258, 322] on div "Already Saving" at bounding box center [291, 323] width 131 height 17
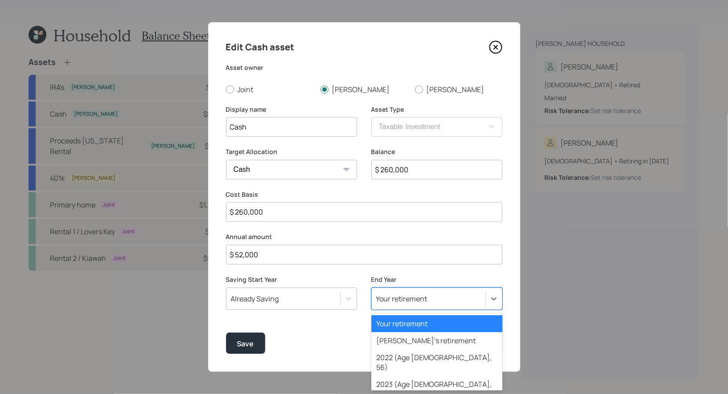
click at [395, 305] on div "Your retirement" at bounding box center [429, 298] width 114 height 15
click at [393, 342] on div "Spouse's retirement" at bounding box center [436, 340] width 131 height 17
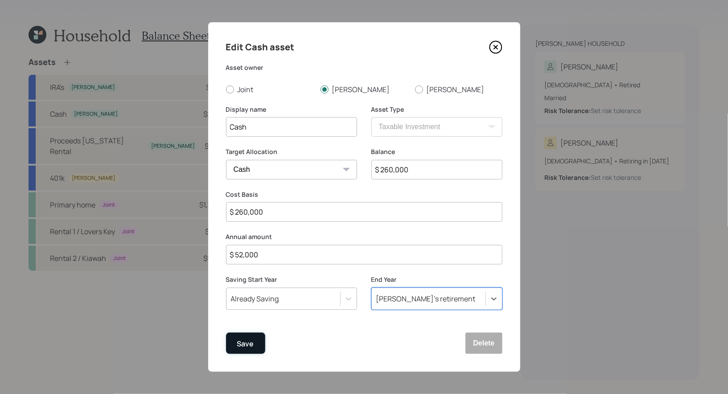
click at [248, 345] on div "Save" at bounding box center [245, 344] width 17 height 12
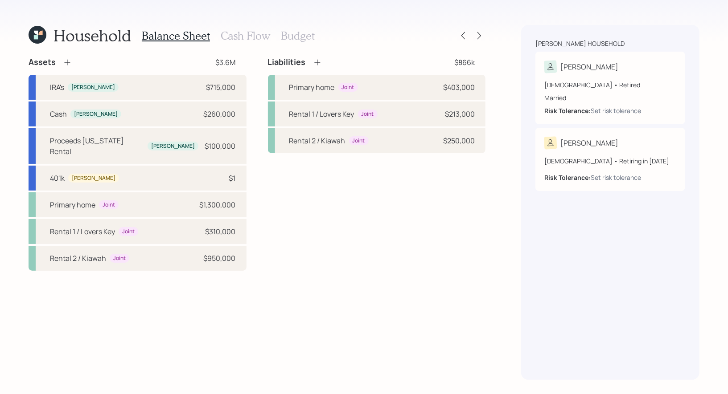
click at [237, 37] on h3 "Cash Flow" at bounding box center [245, 35] width 49 height 13
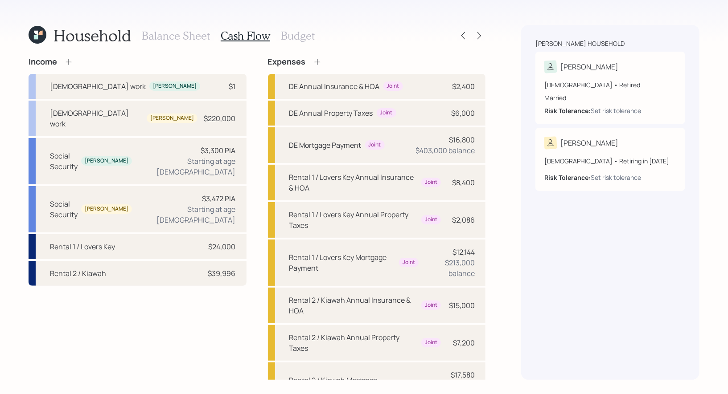
click at [67, 62] on icon at bounding box center [68, 61] width 9 height 9
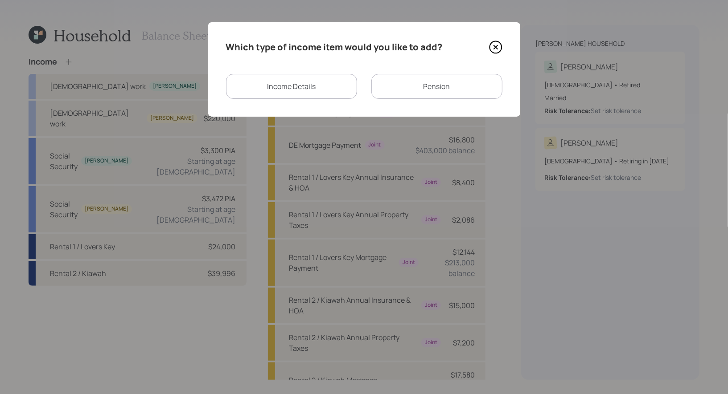
click at [333, 83] on div "Income Details" at bounding box center [291, 86] width 131 height 25
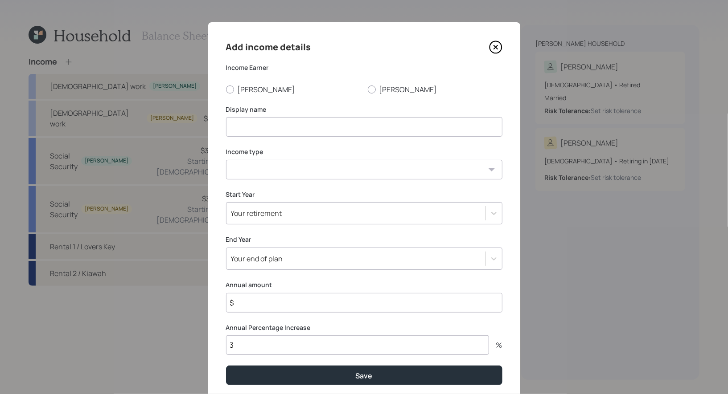
click at [311, 131] on input at bounding box center [364, 127] width 276 height 20
type input "I"
type input "Loan Payoff"
click at [332, 169] on select "Full-time work Part-time work Self employment Other" at bounding box center [364, 170] width 276 height 20
select select "other"
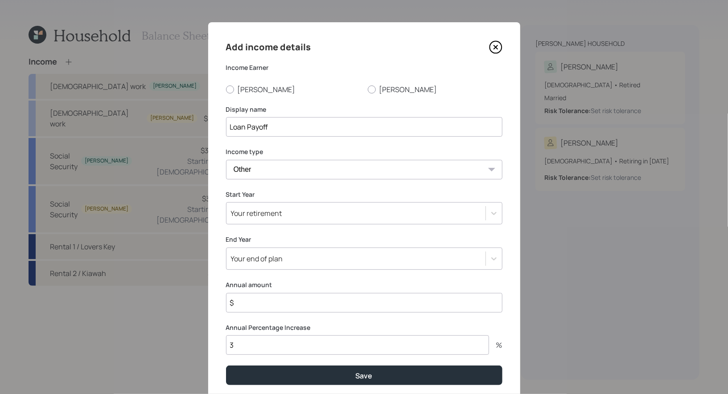
click at [226, 160] on select "Full-time work Part-time work Self employment Other" at bounding box center [364, 170] width 276 height 20
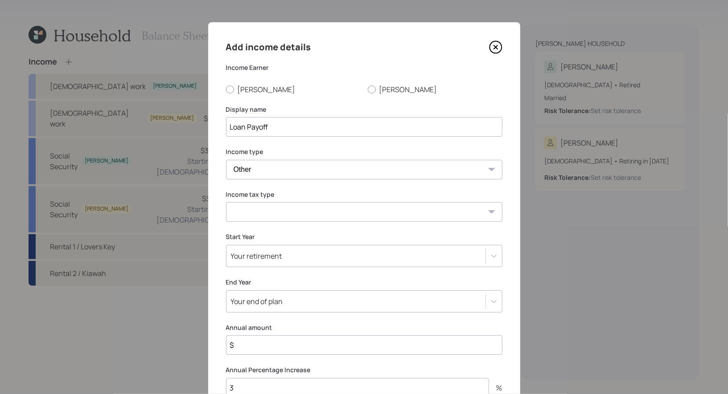
scroll to position [74, 0]
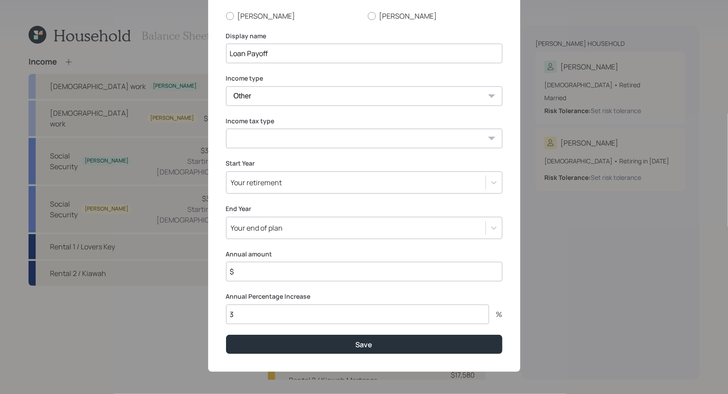
click at [329, 142] on select "Tax-free Earned Self Employment Alimony Royalties Pension / Annuity Interest Di…" at bounding box center [364, 139] width 276 height 20
select select "dividend"
click at [226, 129] on select "Tax-free Earned Self Employment Alimony Royalties Pension / Annuity Interest Di…" at bounding box center [364, 139] width 276 height 20
click at [315, 184] on div "Your retirement" at bounding box center [355, 182] width 259 height 15
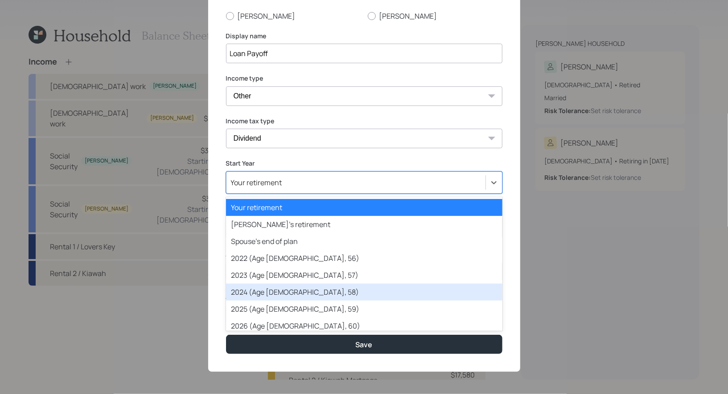
scroll to position [24, 0]
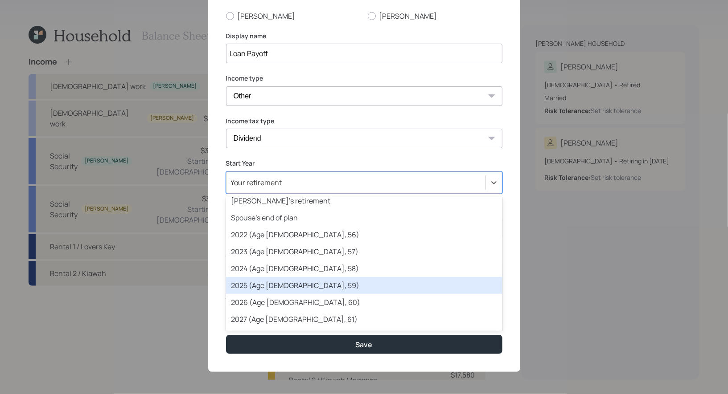
click at [301, 287] on div "2025 (Age 61, 59)" at bounding box center [364, 285] width 276 height 17
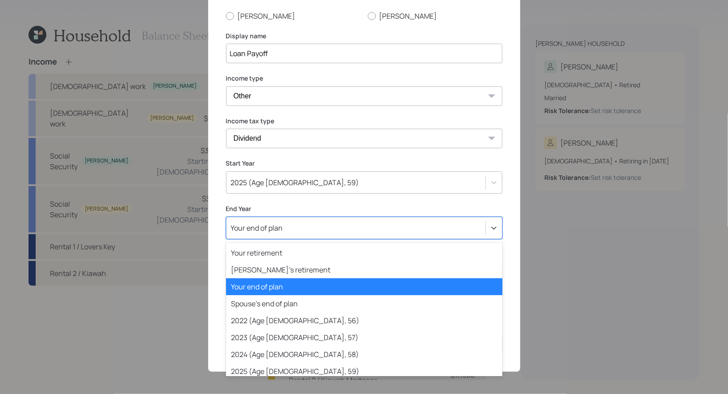
click at [311, 227] on div "Your end of plan" at bounding box center [355, 228] width 259 height 15
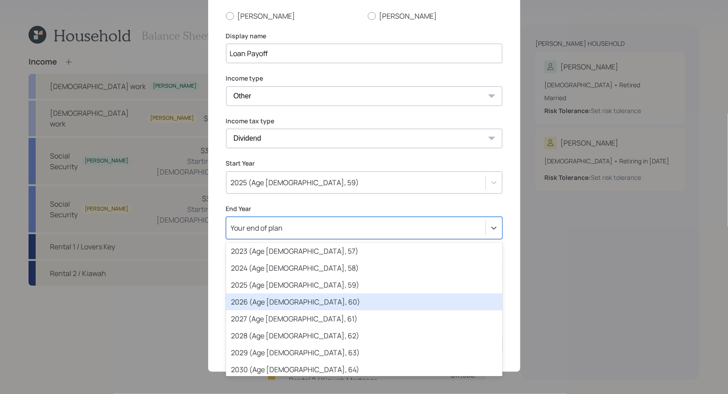
scroll to position [90, 0]
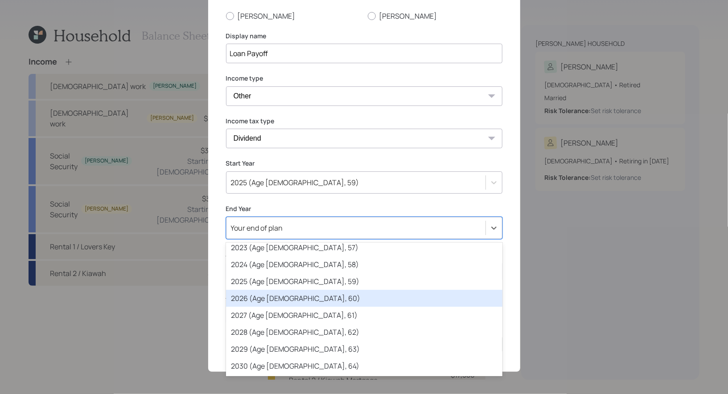
click at [308, 301] on div "2026 (Age 62, 60)" at bounding box center [364, 298] width 276 height 17
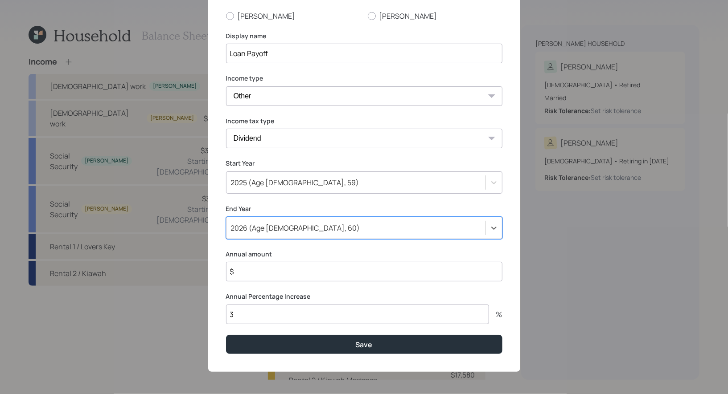
click at [289, 226] on div "2026 (Age 62, 60)" at bounding box center [295, 228] width 129 height 10
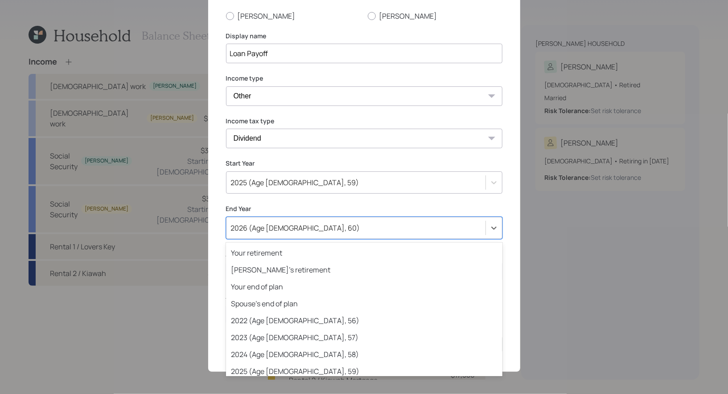
scroll to position [27, 0]
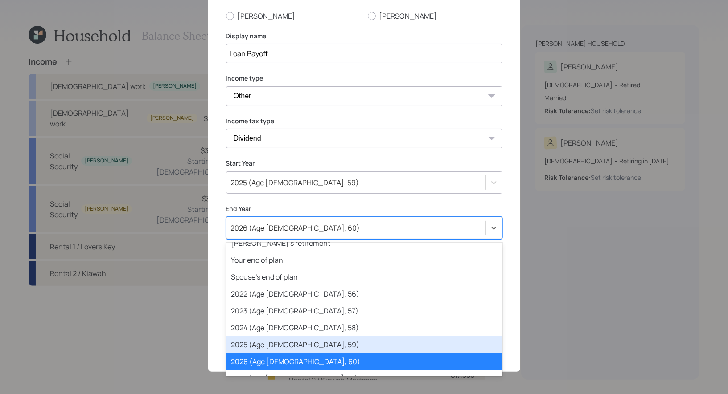
click at [289, 347] on div "2025 (Age 61, 59)" at bounding box center [364, 344] width 276 height 17
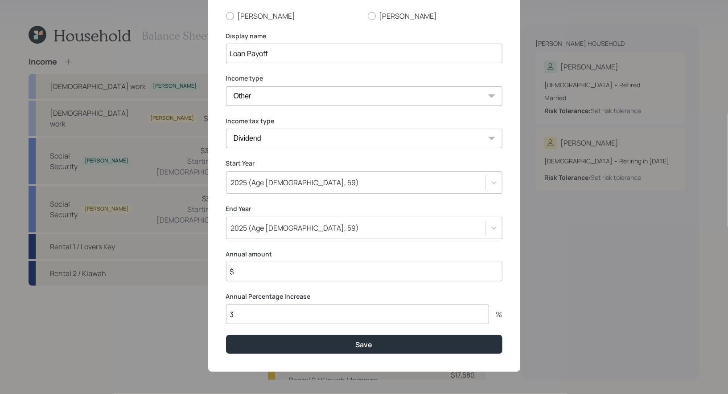
click at [256, 271] on input "$" at bounding box center [364, 272] width 276 height 20
type input "$ 120,000"
click at [250, 321] on input "3" at bounding box center [357, 315] width 263 height 20
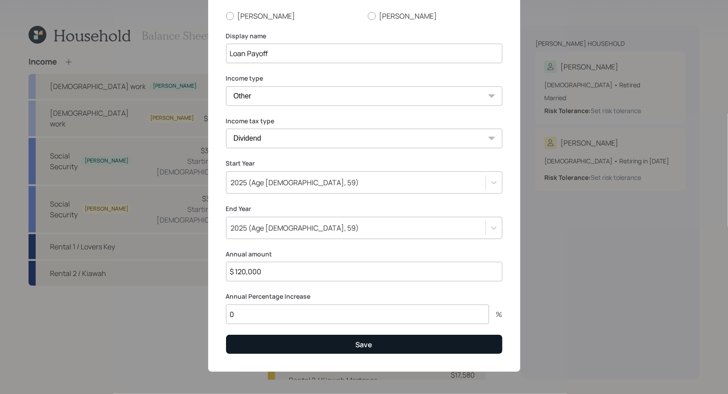
type input "0"
click at [284, 341] on button "Save" at bounding box center [364, 344] width 276 height 19
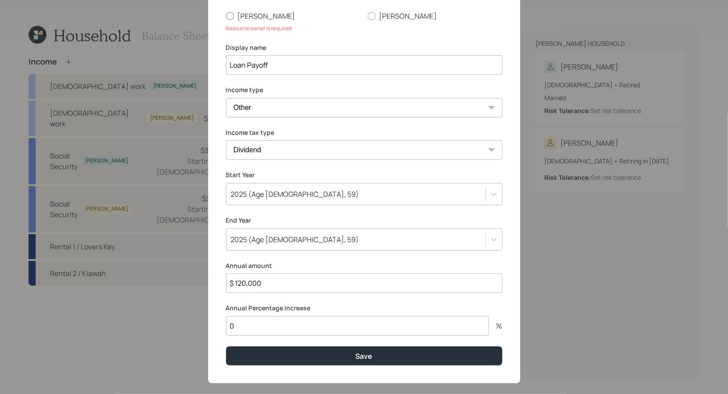
click at [229, 16] on div at bounding box center [230, 16] width 8 height 8
click at [226, 16] on input "Michael" at bounding box center [225, 16] width 0 height 0
radio input "true"
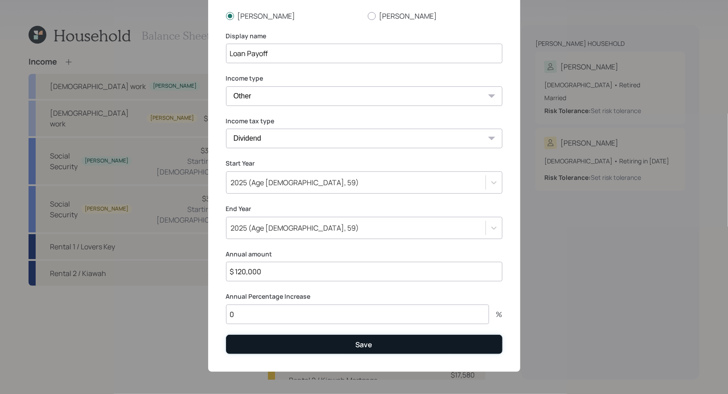
click at [272, 347] on button "Save" at bounding box center [364, 344] width 276 height 19
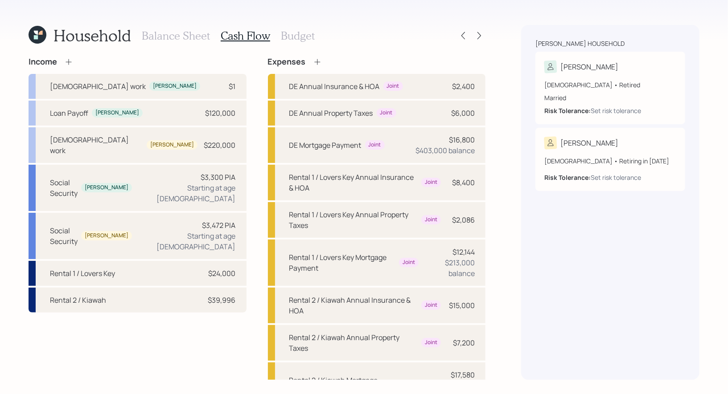
click at [70, 62] on icon at bounding box center [68, 61] width 9 height 9
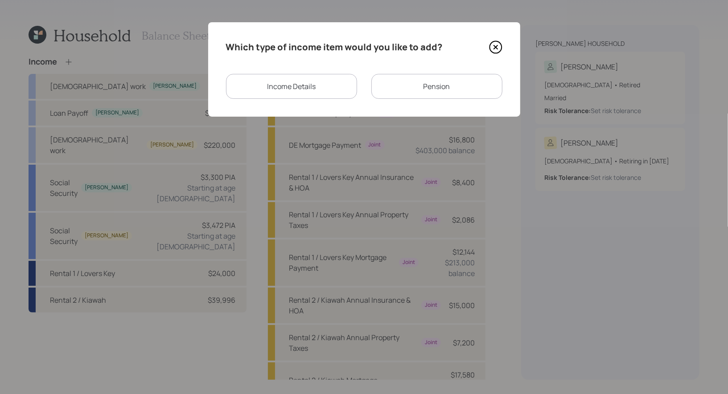
click at [272, 89] on div "Income Details" at bounding box center [291, 86] width 131 height 25
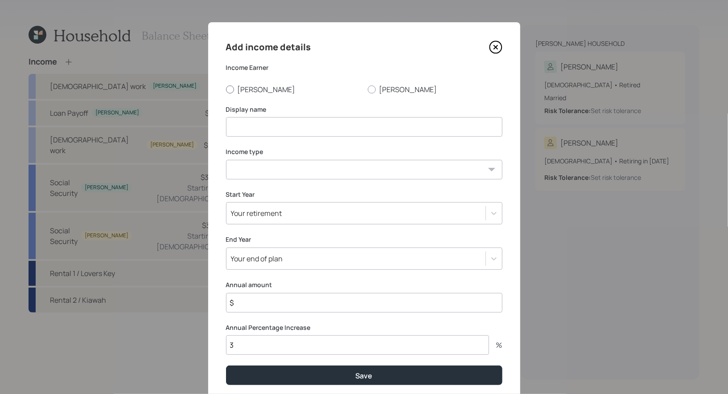
click at [227, 86] on div at bounding box center [230, 90] width 8 height 8
click at [226, 89] on input "Michael" at bounding box center [225, 89] width 0 height 0
radio input "true"
click at [245, 128] on input at bounding box center [364, 127] width 276 height 20
type input "2026 Pro Rate"
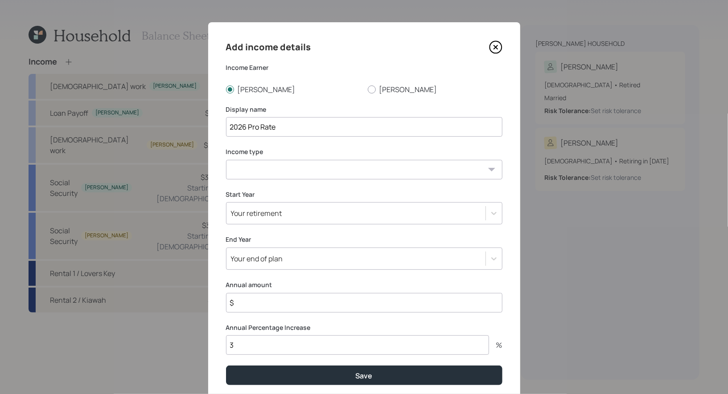
click at [277, 169] on select "Full-time work Part-time work Self employment Other" at bounding box center [364, 170] width 276 height 20
select select "other"
click at [226, 160] on select "Full-time work Part-time work Self employment Other" at bounding box center [364, 170] width 276 height 20
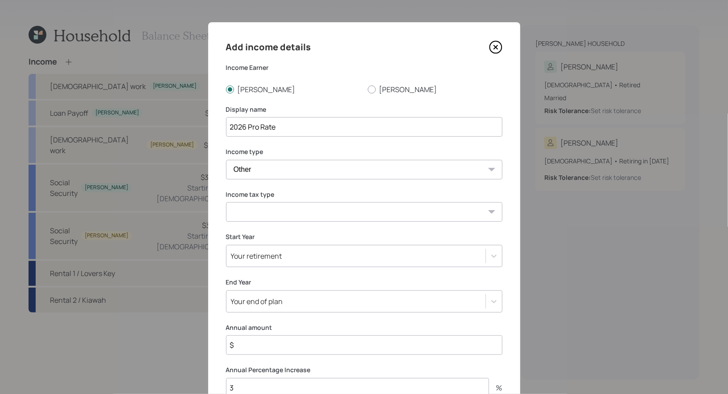
click at [278, 215] on select "Tax-free Earned Self Employment Alimony Royalties Pension / Annuity Interest Di…" at bounding box center [364, 212] width 276 height 20
select select "dividend"
click at [226, 202] on select "Tax-free Earned Self Employment Alimony Royalties Pension / Annuity Interest Di…" at bounding box center [364, 212] width 276 height 20
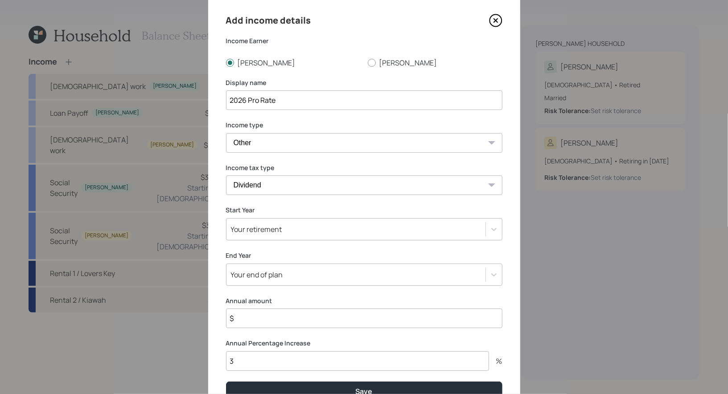
scroll to position [72, 0]
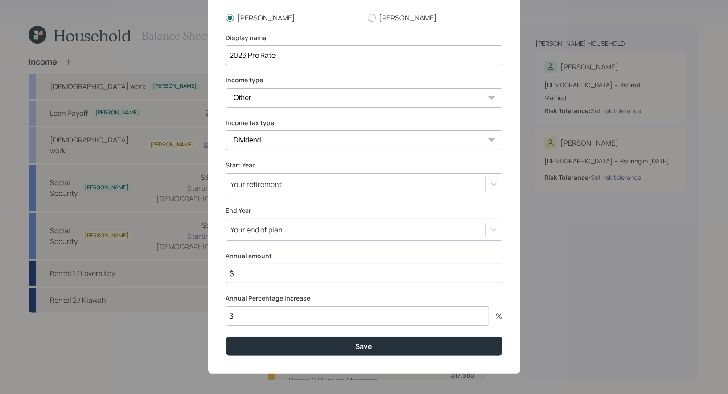
click at [294, 182] on div "Your retirement" at bounding box center [355, 184] width 259 height 15
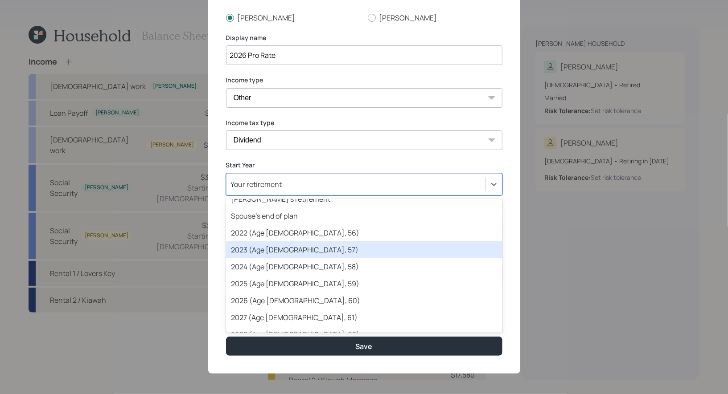
scroll to position [28, 0]
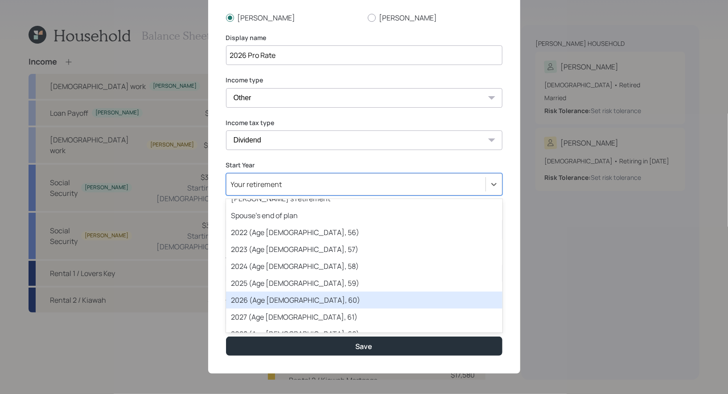
click at [285, 302] on div "2026 (Age 62, 60)" at bounding box center [364, 300] width 276 height 17
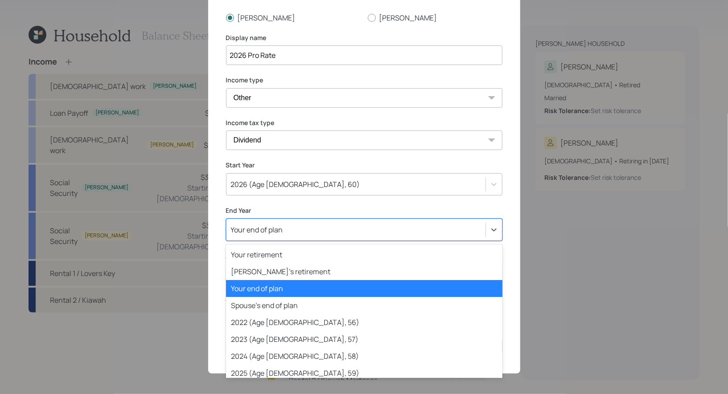
click at [293, 233] on div "Your end of plan" at bounding box center [355, 229] width 259 height 15
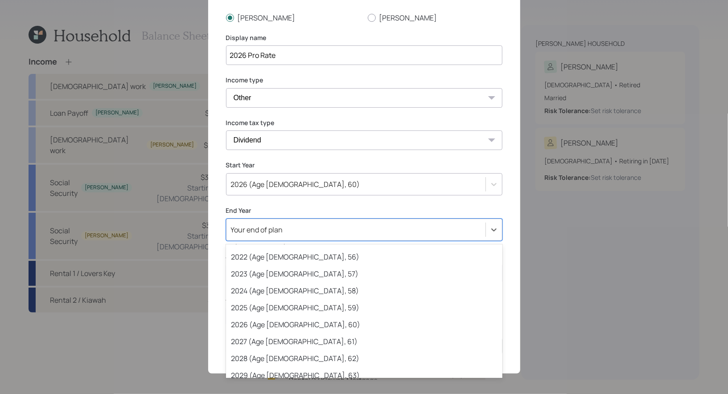
scroll to position [78, 0]
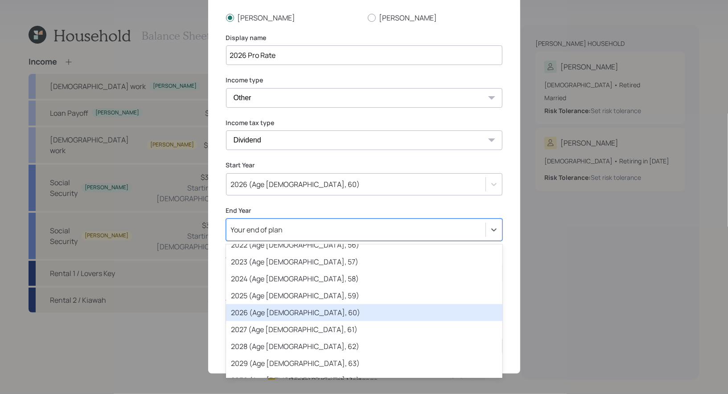
click at [285, 316] on div "2026 (Age 62, 60)" at bounding box center [364, 312] width 276 height 17
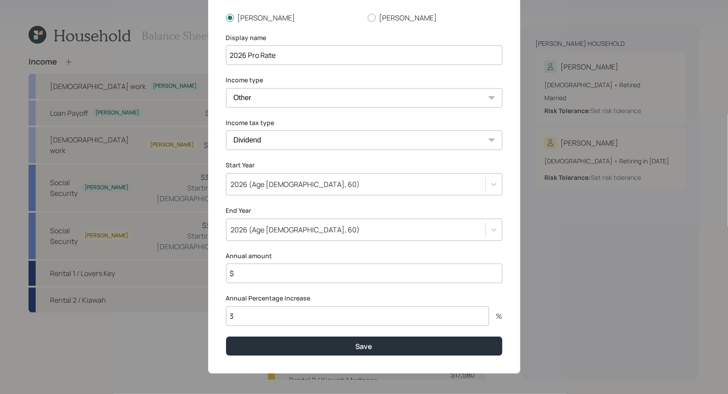
click at [255, 274] on input "$" at bounding box center [364, 274] width 276 height 20
type input "$ 50,000"
click at [264, 321] on input "3" at bounding box center [357, 317] width 263 height 20
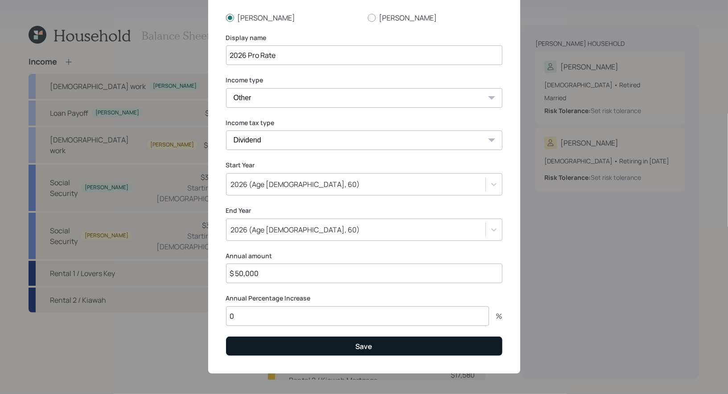
type input "0"
click at [305, 350] on button "Save" at bounding box center [364, 346] width 276 height 19
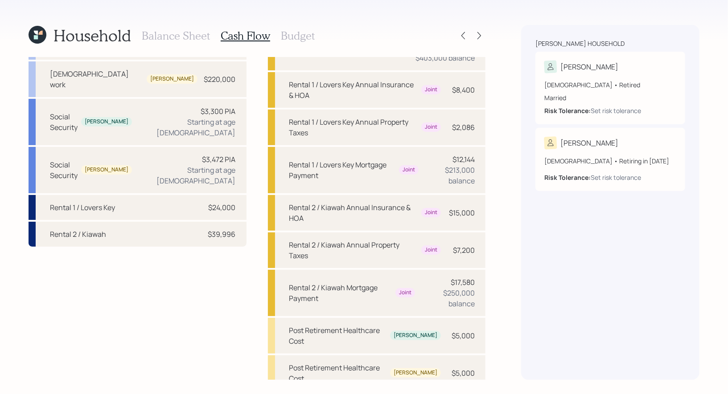
scroll to position [135, 0]
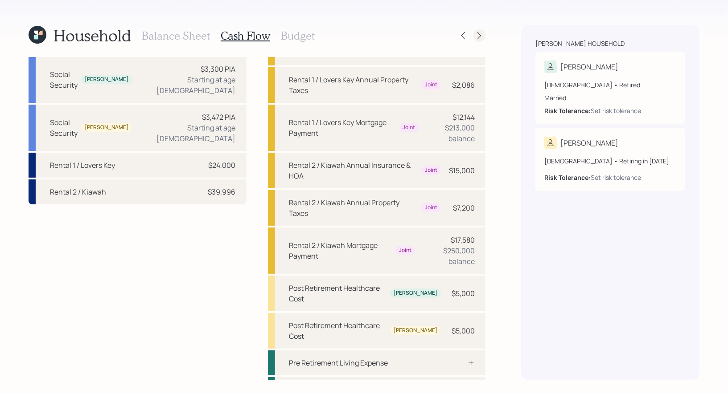
click at [478, 37] on icon at bounding box center [479, 35] width 9 height 9
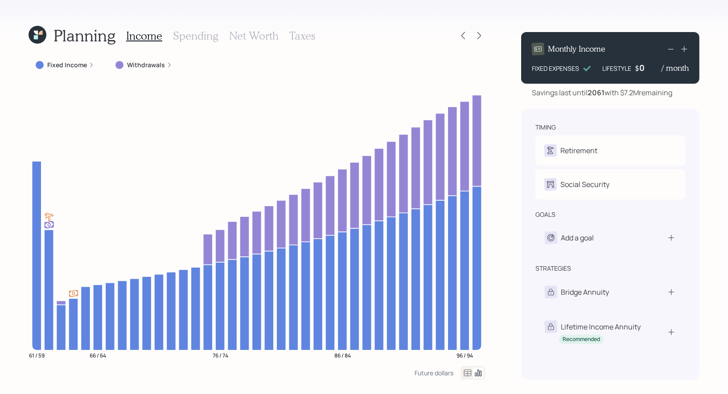
click at [192, 33] on h3 "Spending" at bounding box center [195, 35] width 45 height 13
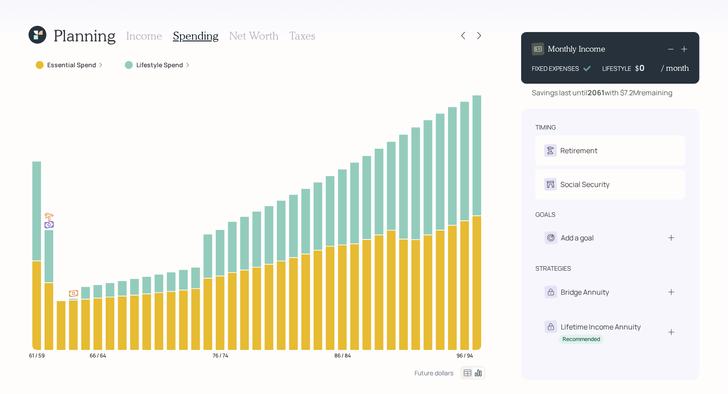
click at [464, 372] on icon at bounding box center [468, 373] width 8 height 7
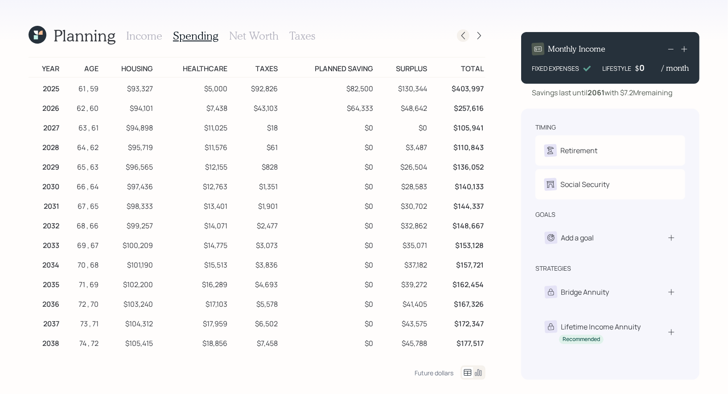
click at [462, 33] on icon at bounding box center [462, 35] width 9 height 9
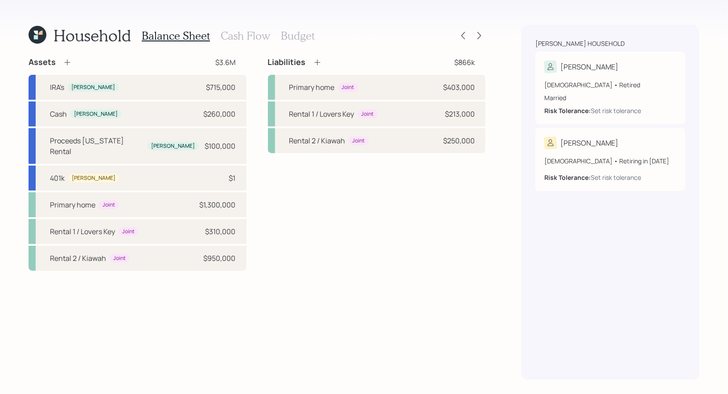
click at [246, 35] on h3 "Cash Flow" at bounding box center [245, 35] width 49 height 13
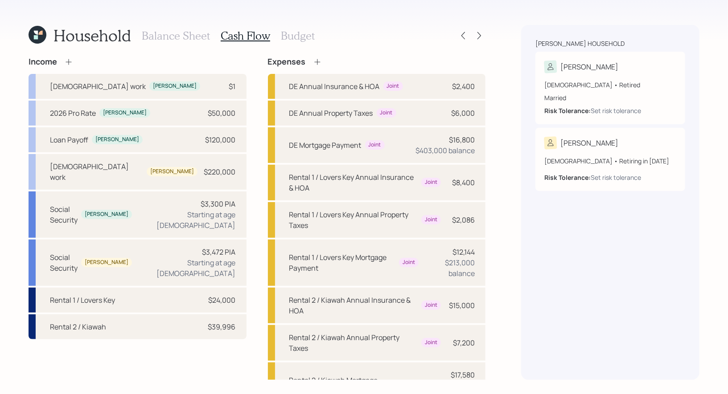
click at [286, 35] on h3 "Budget" at bounding box center [298, 35] width 34 height 13
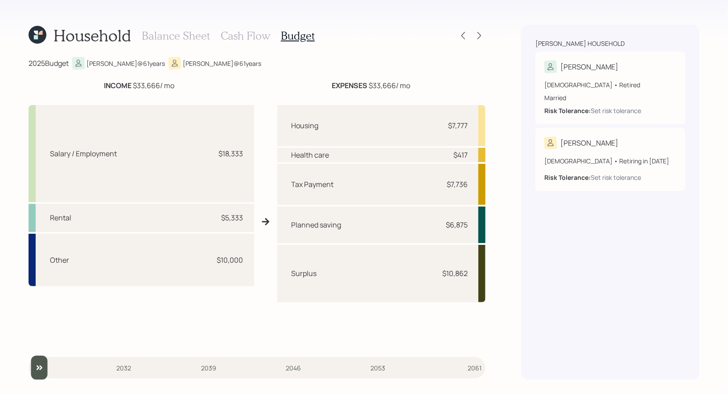
click at [251, 37] on h3 "Cash Flow" at bounding box center [245, 35] width 49 height 13
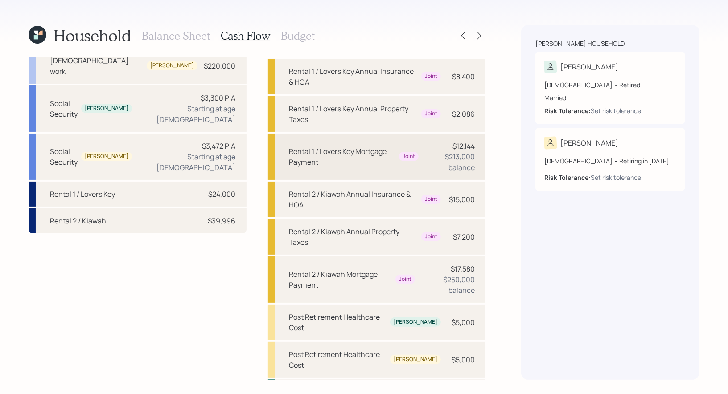
scroll to position [135, 0]
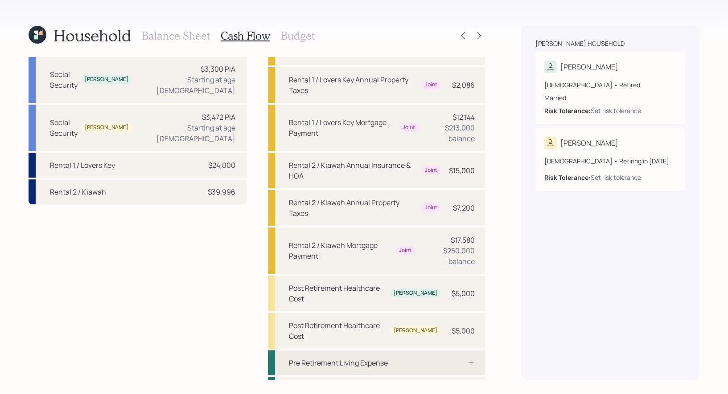
click at [334, 358] on div "Pre Retirement Living Expense" at bounding box center [338, 363] width 99 height 11
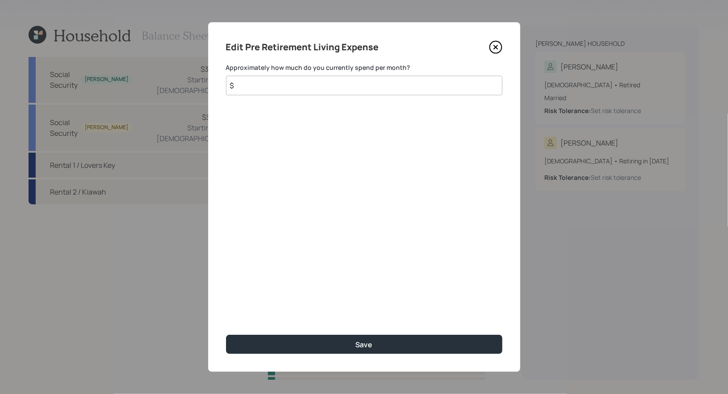
click at [296, 90] on input "$" at bounding box center [364, 86] width 276 height 20
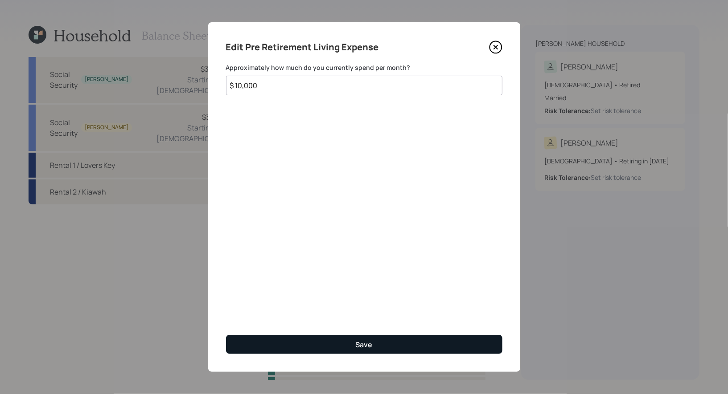
type input "$ 10,000"
click at [313, 344] on button "Save" at bounding box center [364, 344] width 276 height 19
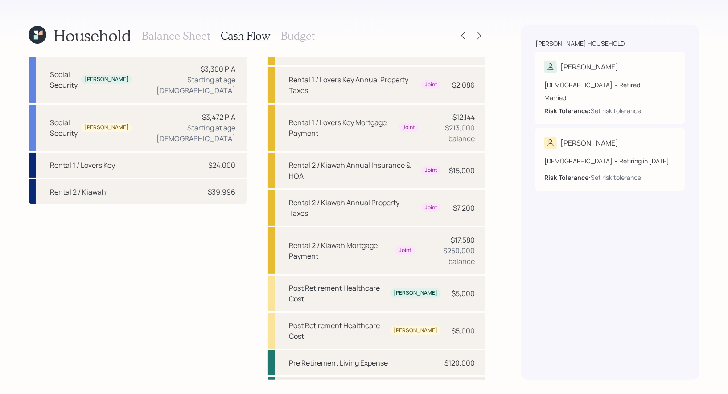
click at [377, 385] on div "Post Retirement Living Expense" at bounding box center [340, 390] width 102 height 11
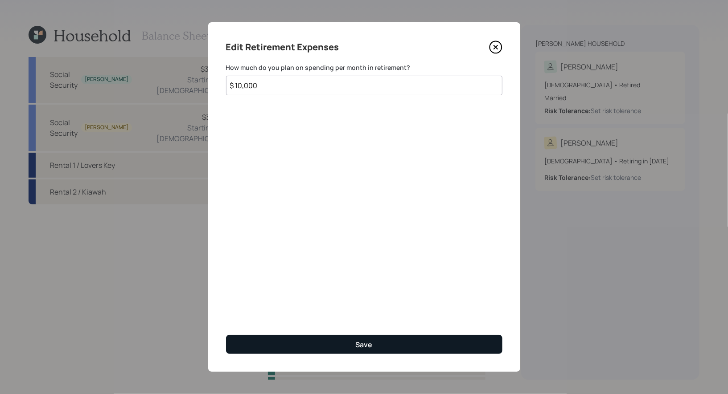
type input "$ 10,000"
click at [272, 345] on button "Save" at bounding box center [364, 344] width 276 height 19
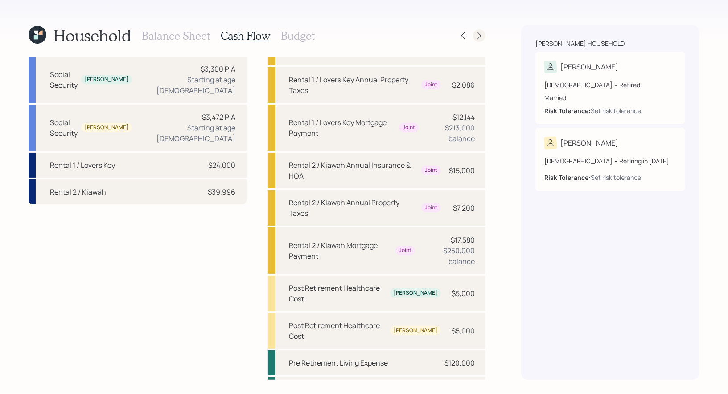
click at [480, 37] on icon at bounding box center [479, 35] width 9 height 9
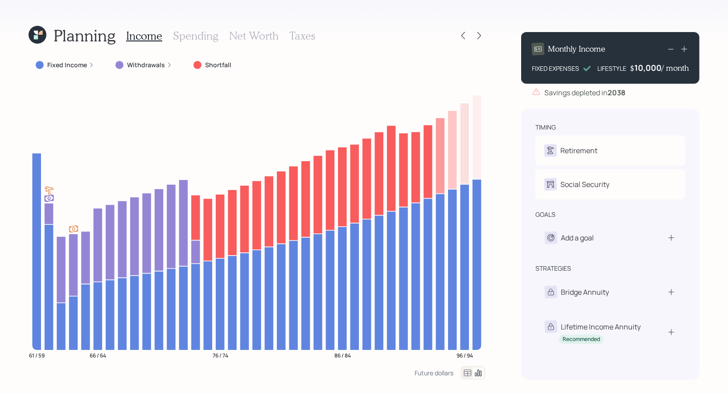
click at [264, 34] on h3 "Net Worth" at bounding box center [253, 35] width 49 height 13
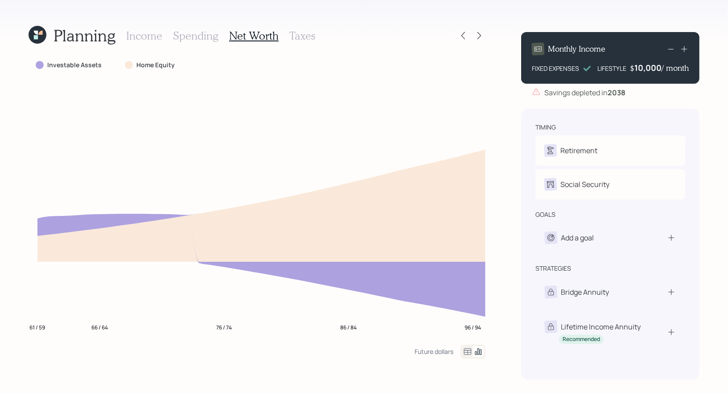
click at [186, 36] on h3 "Spending" at bounding box center [195, 35] width 45 height 13
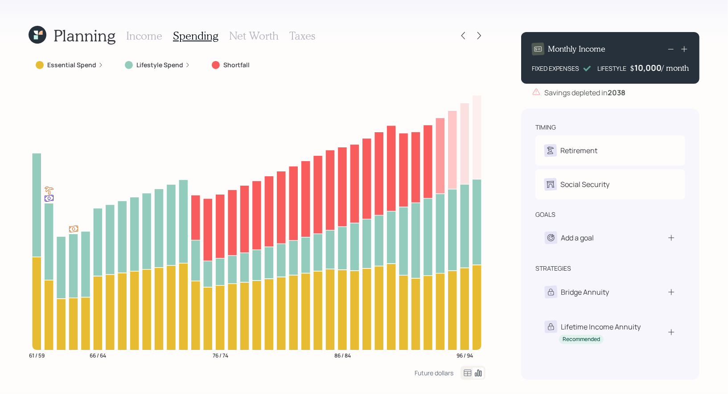
click at [149, 33] on h3 "Income" at bounding box center [144, 35] width 36 height 13
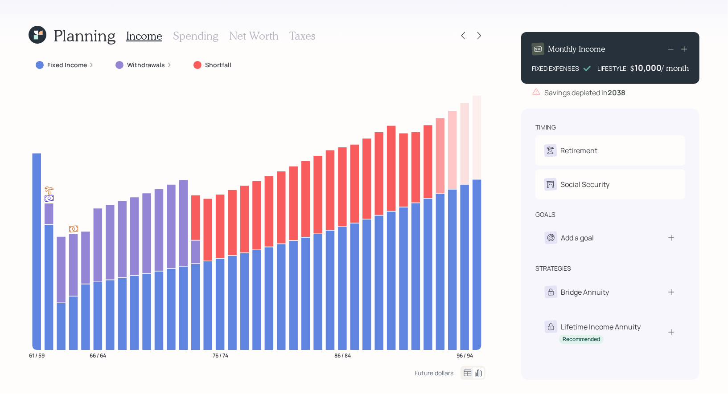
click at [466, 374] on icon at bounding box center [467, 373] width 11 height 11
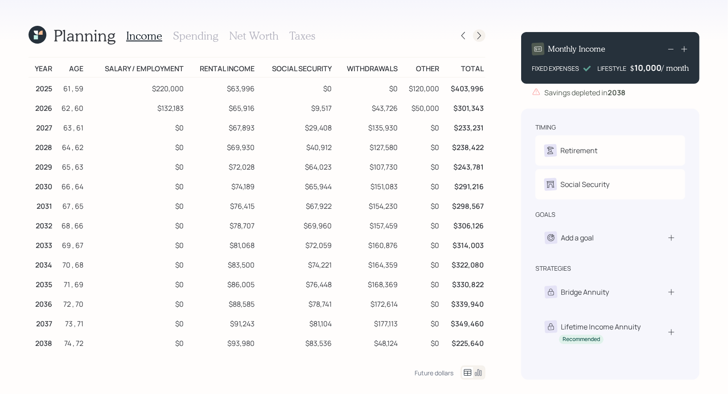
click at [481, 36] on icon at bounding box center [479, 36] width 4 height 8
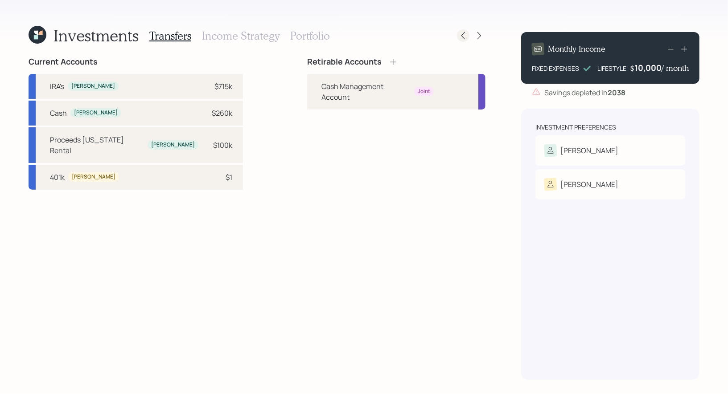
click at [459, 37] on icon at bounding box center [462, 35] width 9 height 9
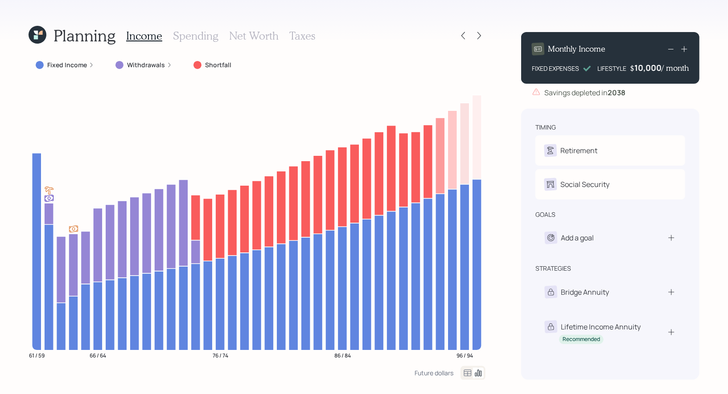
click at [195, 36] on h3 "Spending" at bounding box center [195, 35] width 45 height 13
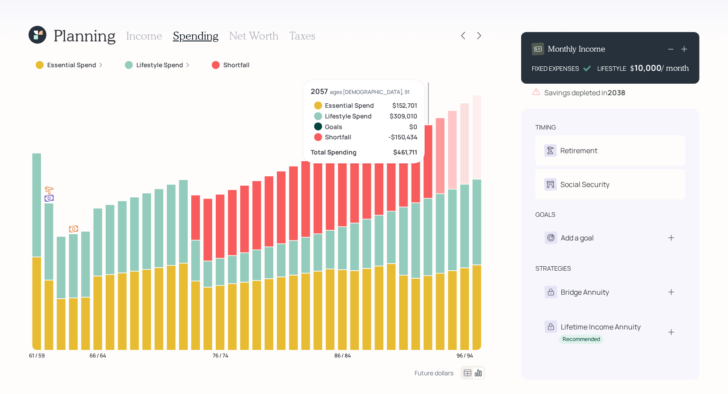
click at [468, 372] on icon at bounding box center [467, 373] width 11 height 11
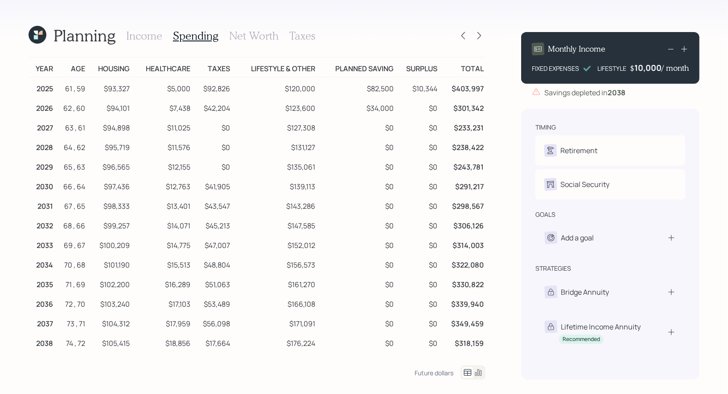
click at [467, 372] on icon at bounding box center [467, 373] width 11 height 11
click at [481, 373] on icon at bounding box center [478, 373] width 7 height 7
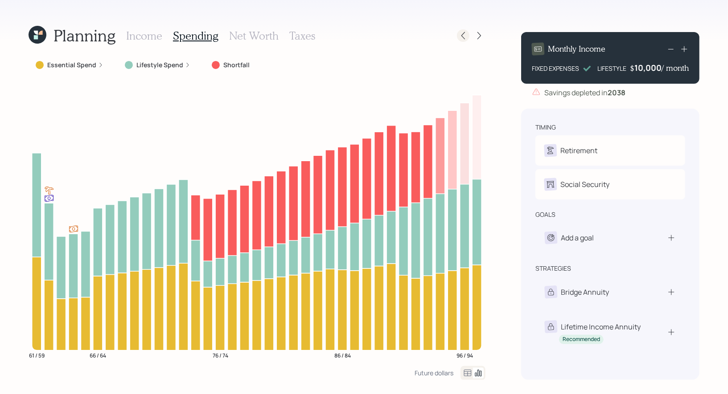
click at [464, 34] on icon at bounding box center [462, 35] width 9 height 9
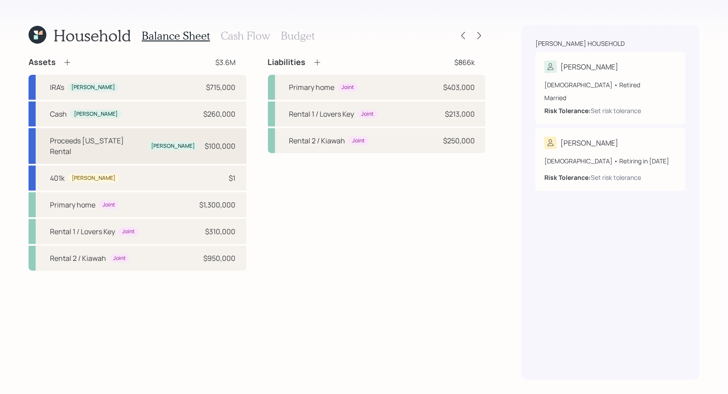
click at [172, 140] on div "Proceeds Florida Rental Michael $100,000" at bounding box center [138, 146] width 218 height 36
select select "taxable"
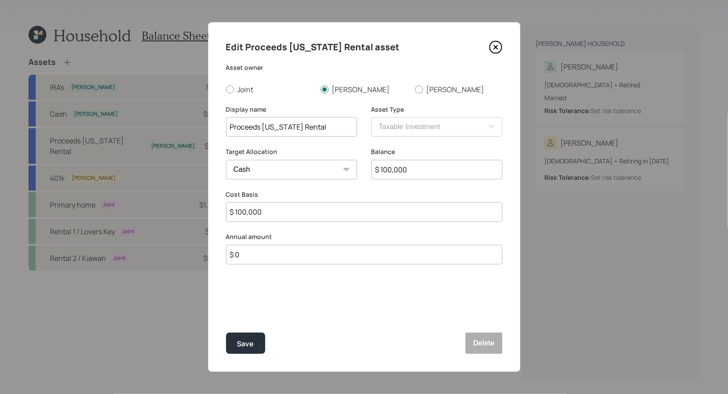
click at [499, 46] on icon at bounding box center [495, 47] width 13 height 13
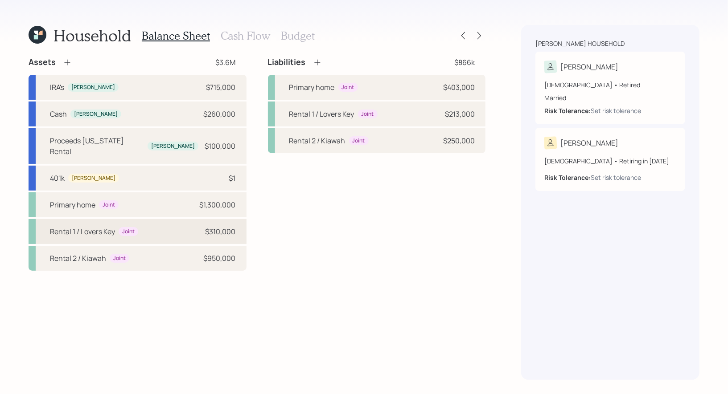
click at [163, 221] on div "Rental 1 / Lovers Key Joint $310,000" at bounding box center [138, 231] width 218 height 25
select select "rental_property"
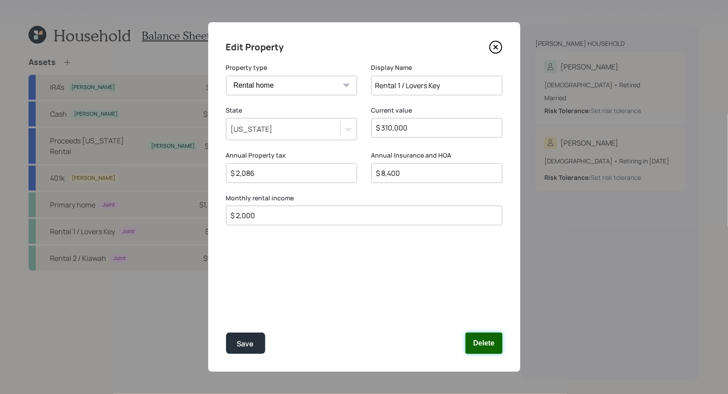
click at [480, 339] on button "Delete" at bounding box center [483, 343] width 37 height 21
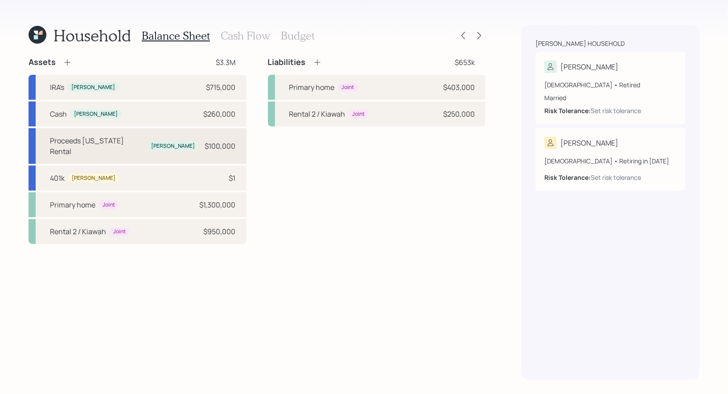
click at [108, 142] on div "Proceeds [US_STATE] Rental" at bounding box center [97, 145] width 94 height 21
select select "taxable"
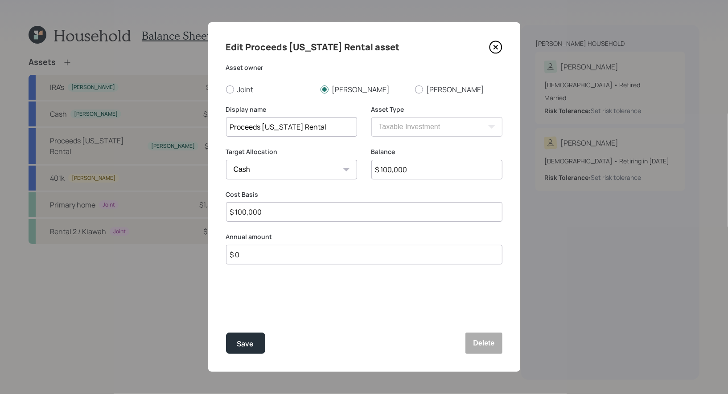
click at [289, 172] on select "Cash Conservative Balanced Aggressive" at bounding box center [291, 170] width 131 height 20
select select "balanced"
click at [226, 160] on select "Cash Conservative Balanced Aggressive" at bounding box center [291, 170] width 131 height 20
click at [250, 344] on div "Save" at bounding box center [245, 344] width 17 height 12
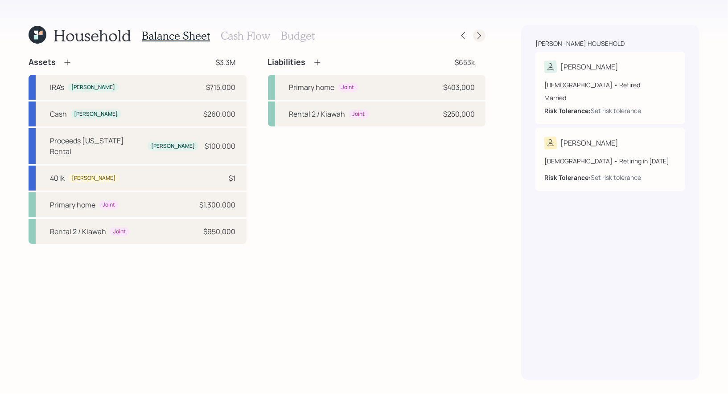
click at [479, 36] on icon at bounding box center [479, 35] width 9 height 9
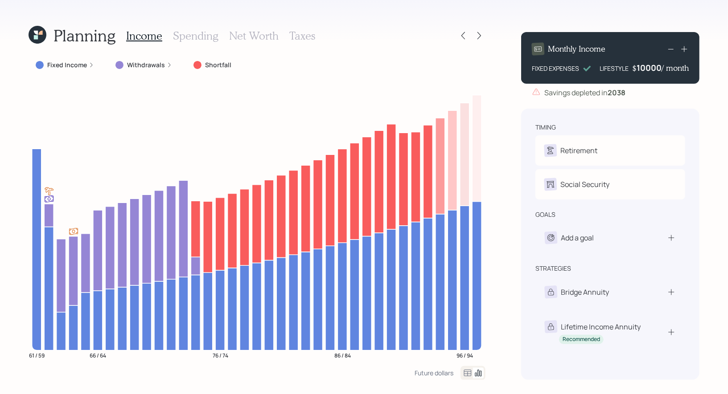
click at [641, 69] on div "10000" at bounding box center [648, 67] width 25 height 11
click at [712, 95] on div "Planning Income Spending Net Worth Taxes Fixed Income Withdrawals Shortfall 61 …" at bounding box center [364, 197] width 728 height 394
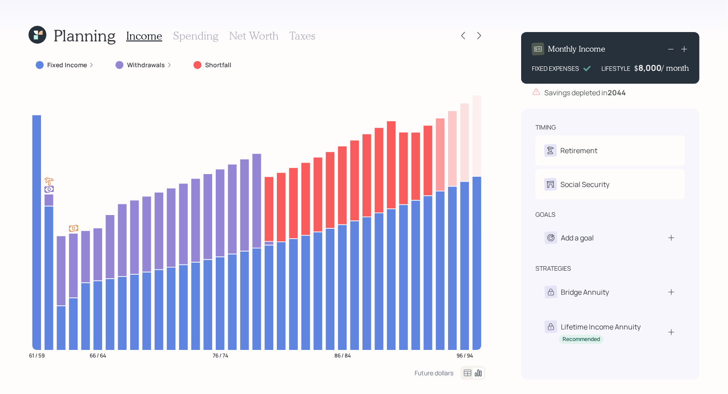
click at [248, 33] on h3 "Net Worth" at bounding box center [253, 35] width 49 height 13
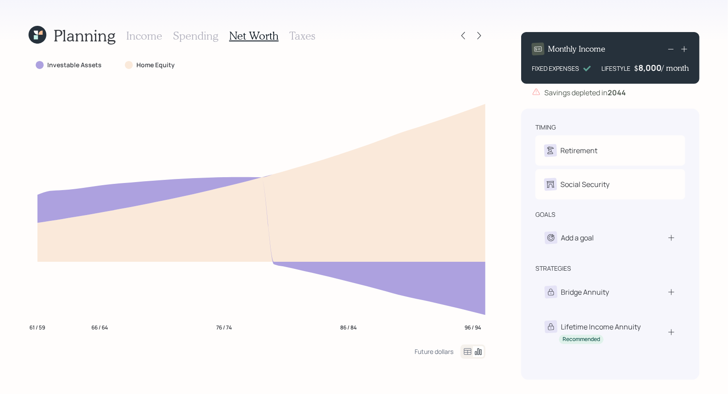
click at [192, 33] on h3 "Spending" at bounding box center [195, 35] width 45 height 13
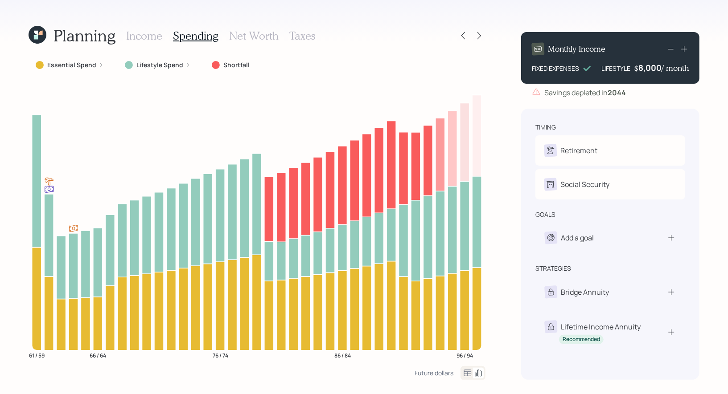
click at [467, 372] on icon at bounding box center [468, 373] width 8 height 7
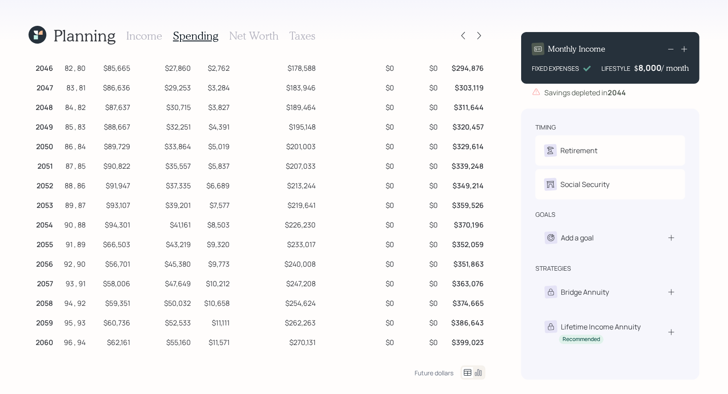
scroll to position [454, 0]
drag, startPoint x: 135, startPoint y: 205, endPoint x: 105, endPoint y: 205, distance: 29.4
click at [105, 205] on tr "2054 90 , 88 $94,301 $41,161 $8,503 $226,230 $0 $0 $370,196" at bounding box center [257, 205] width 457 height 20
drag, startPoint x: 137, startPoint y: 227, endPoint x: 104, endPoint y: 227, distance: 33.4
click at [104, 227] on tr "2055 91 , 89 $66,503 $43,219 $9,320 $233,017 $0 $0 $352,059" at bounding box center [257, 224] width 457 height 20
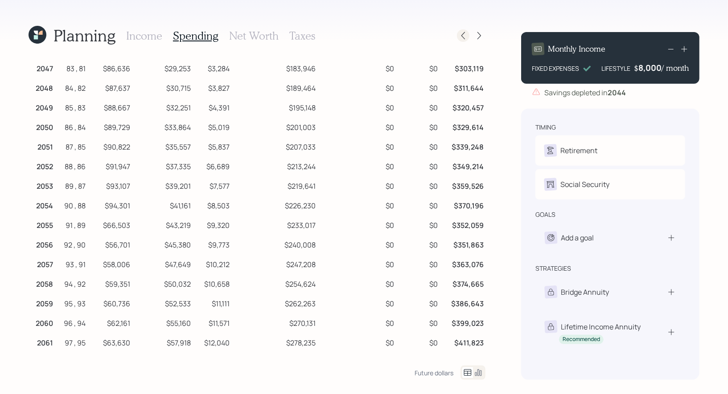
click at [463, 38] on icon at bounding box center [463, 36] width 4 height 8
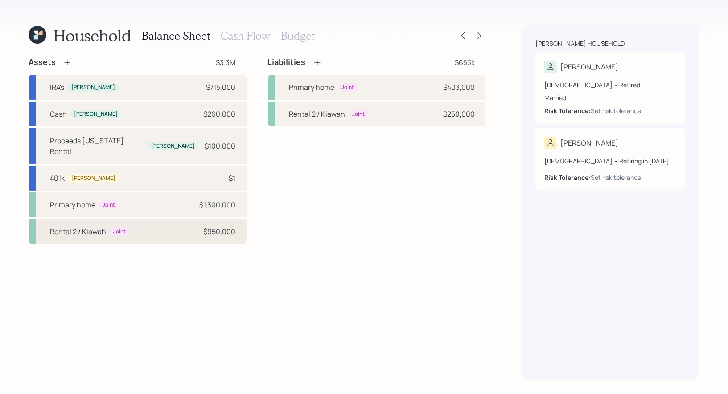
click at [152, 221] on div "Rental 2 / Kiawah Joint $950,000" at bounding box center [138, 231] width 218 height 25
select select "rental_property"
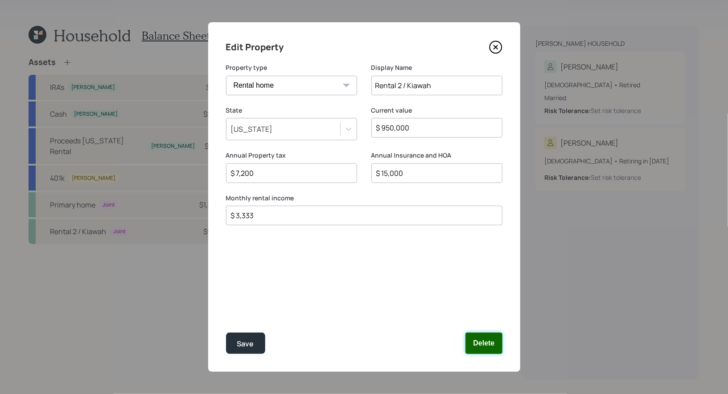
click at [481, 341] on button "Delete" at bounding box center [483, 343] width 37 height 21
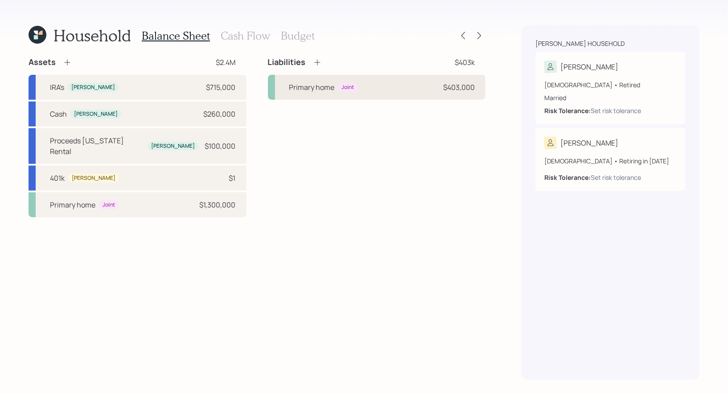
click at [348, 90] on div "Joint" at bounding box center [348, 88] width 12 height 8
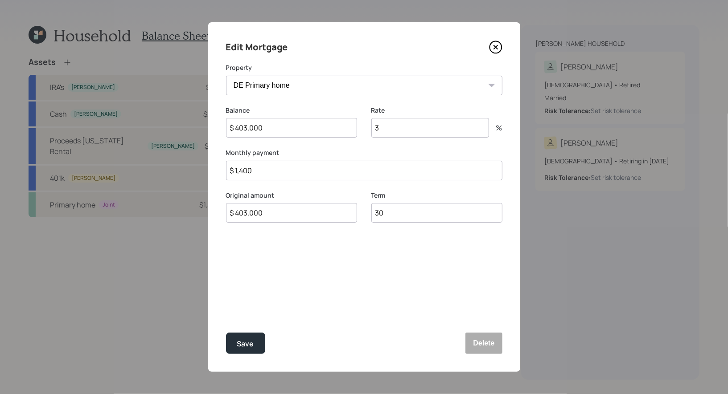
click at [497, 45] on icon at bounding box center [495, 47] width 13 height 13
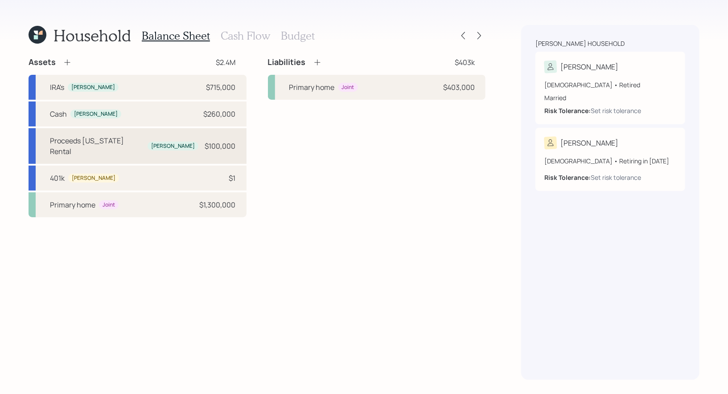
click at [102, 138] on div "Proceeds Florida Rental" at bounding box center [97, 145] width 94 height 21
select select "taxable"
select select "balanced"
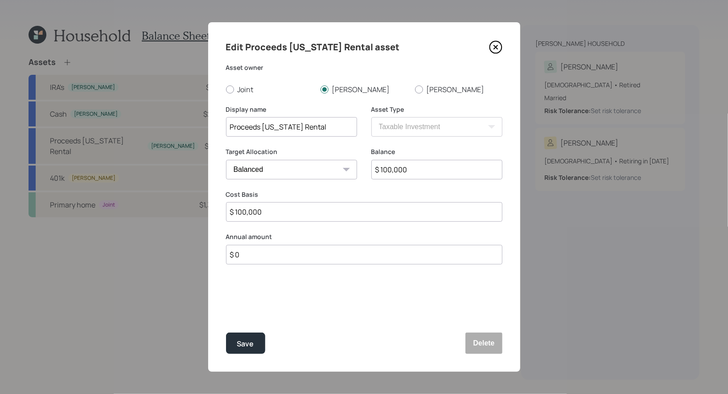
click at [414, 171] on input "$ 100,000" at bounding box center [436, 170] width 131 height 20
type input "$ 700,000"
click at [325, 213] on input "$ 100,000" at bounding box center [364, 212] width 276 height 20
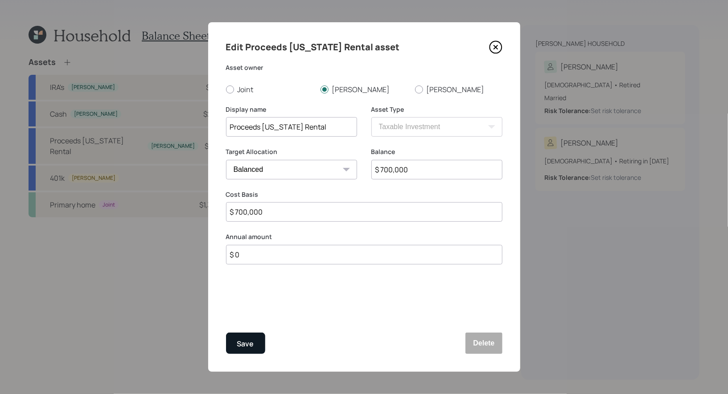
type input "$ 700,000"
click at [248, 343] on div "Save" at bounding box center [245, 344] width 17 height 12
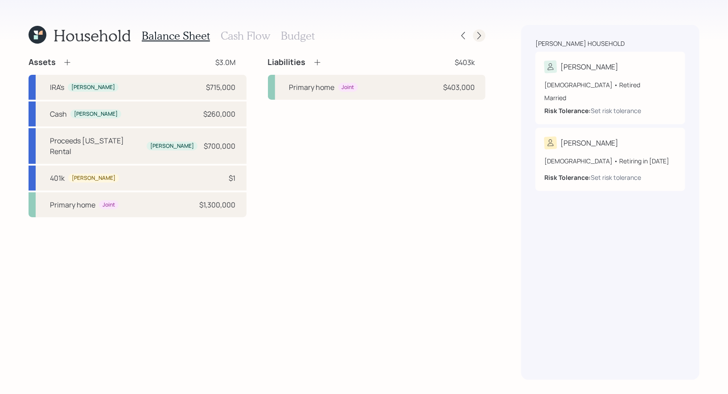
click at [480, 33] on icon at bounding box center [479, 35] width 9 height 9
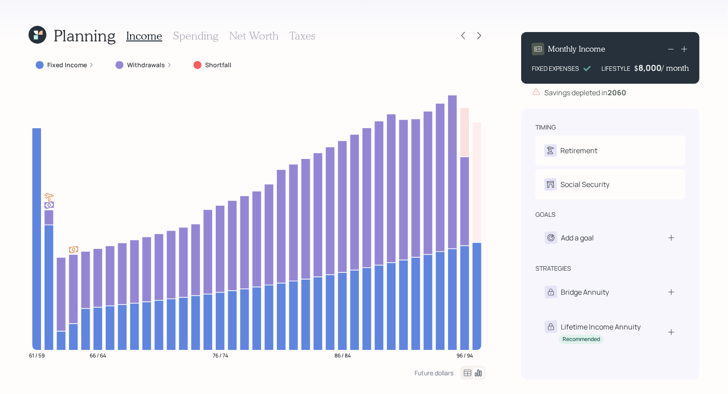
click at [642, 70] on div "8,000" at bounding box center [649, 67] width 23 height 11
click at [715, 120] on div "Planning Income Spending Net Worth Taxes Fixed Income Withdrawals Shortfall 61 …" at bounding box center [364, 197] width 728 height 394
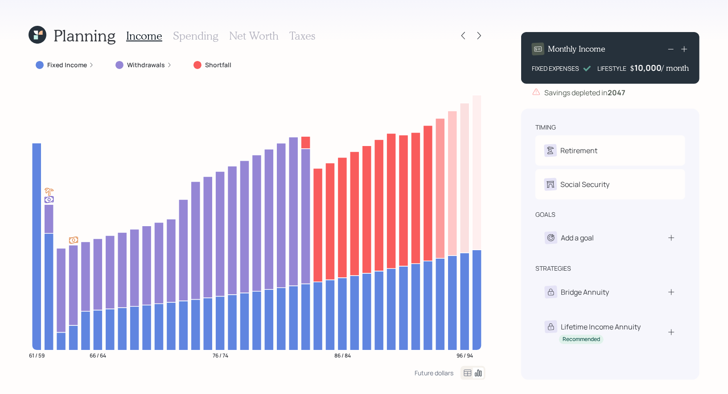
click at [37, 36] on icon at bounding box center [35, 37] width 5 height 5
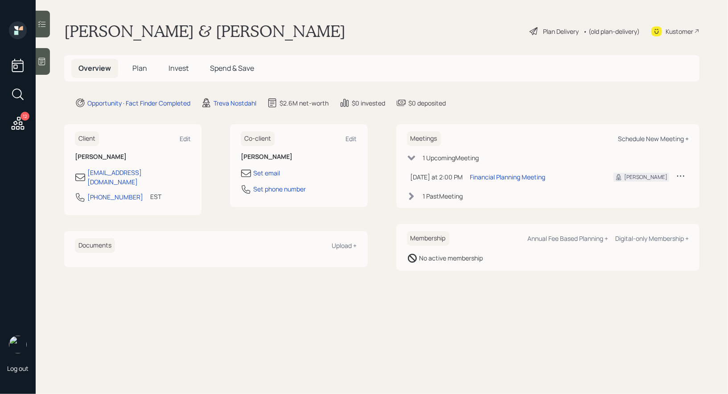
click at [651, 139] on div "Schedule New Meeting +" at bounding box center [653, 139] width 71 height 8
select select "8b79112e-3cfb-44f9-89e7-15267fe946c1"
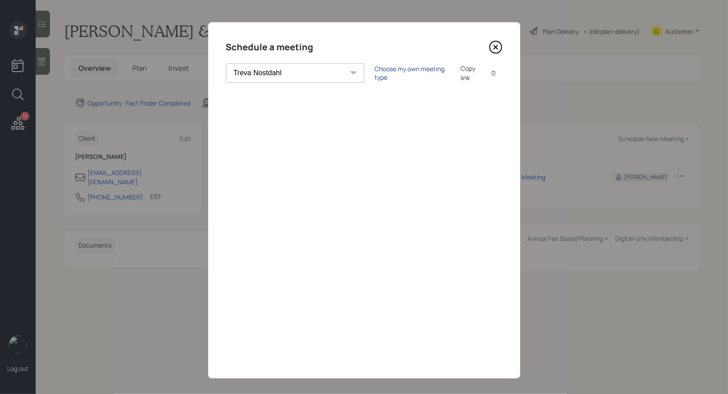
click at [375, 75] on div "Choose my own meeting type" at bounding box center [412, 73] width 75 height 17
click at [497, 45] on icon at bounding box center [495, 47] width 4 height 4
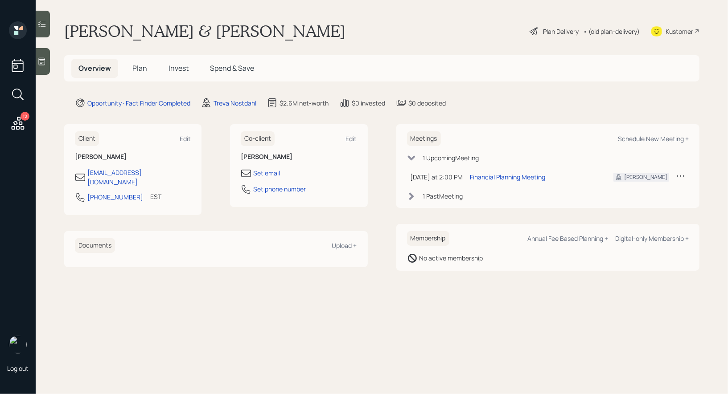
click at [16, 95] on icon at bounding box center [18, 94] width 16 height 16
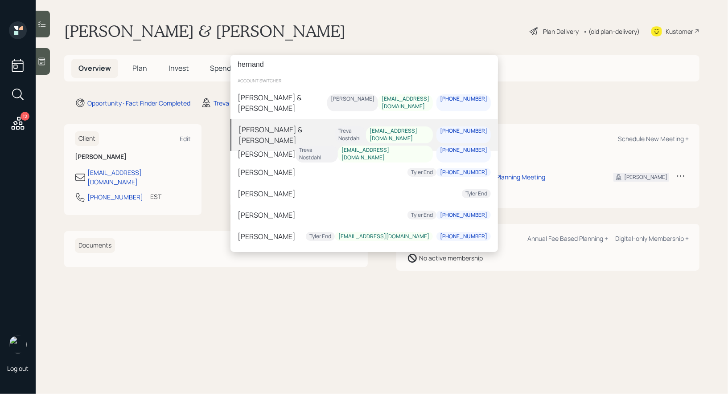
type input "hernand"
click at [299, 128] on div "[PERSON_NAME] & [PERSON_NAME]" at bounding box center [286, 134] width 96 height 21
